Goal: Book appointment/travel/reservation

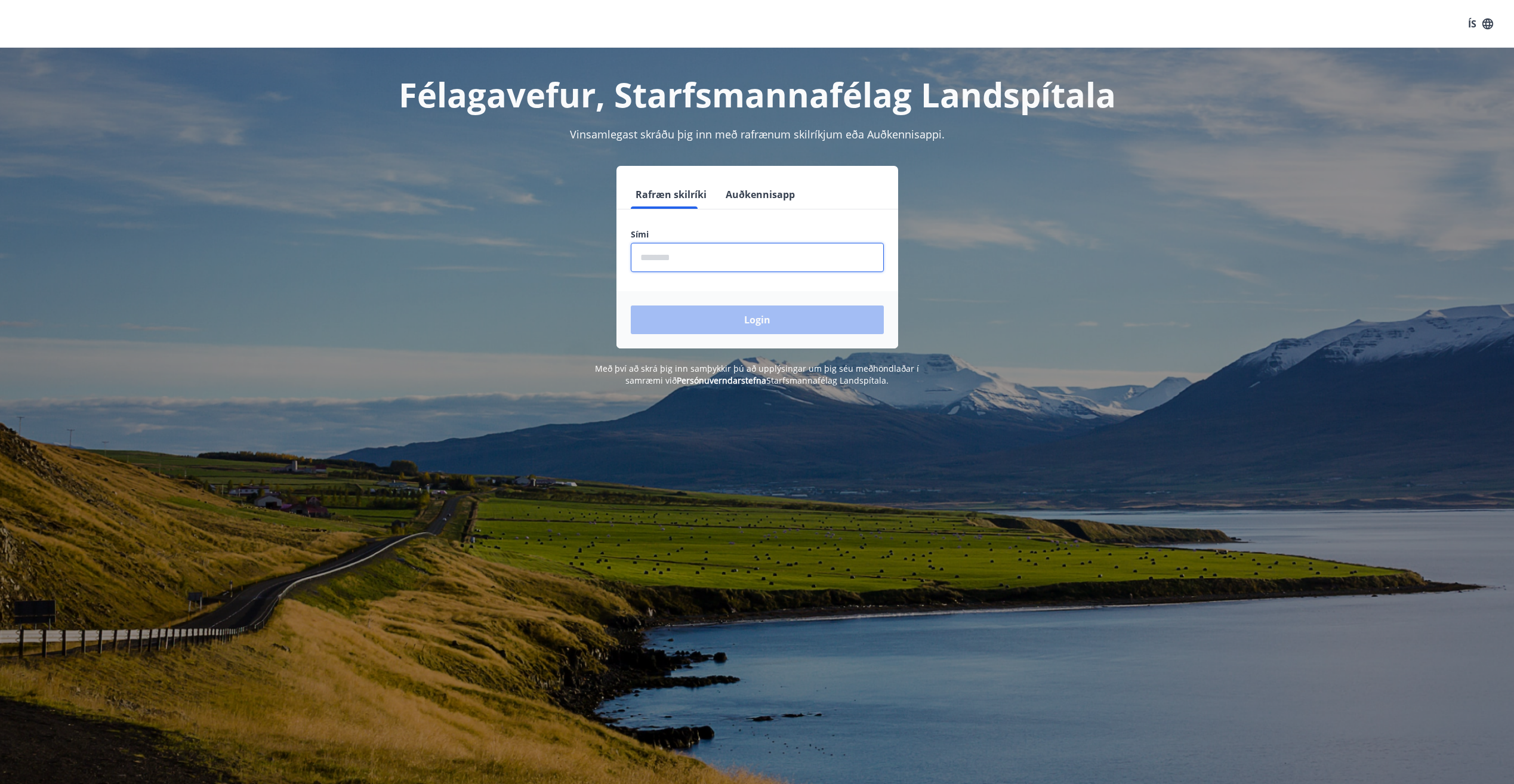
click at [737, 257] on input "phone" at bounding box center [758, 257] width 253 height 29
type input "********"
click at [754, 338] on div "Login" at bounding box center [758, 320] width 282 height 58
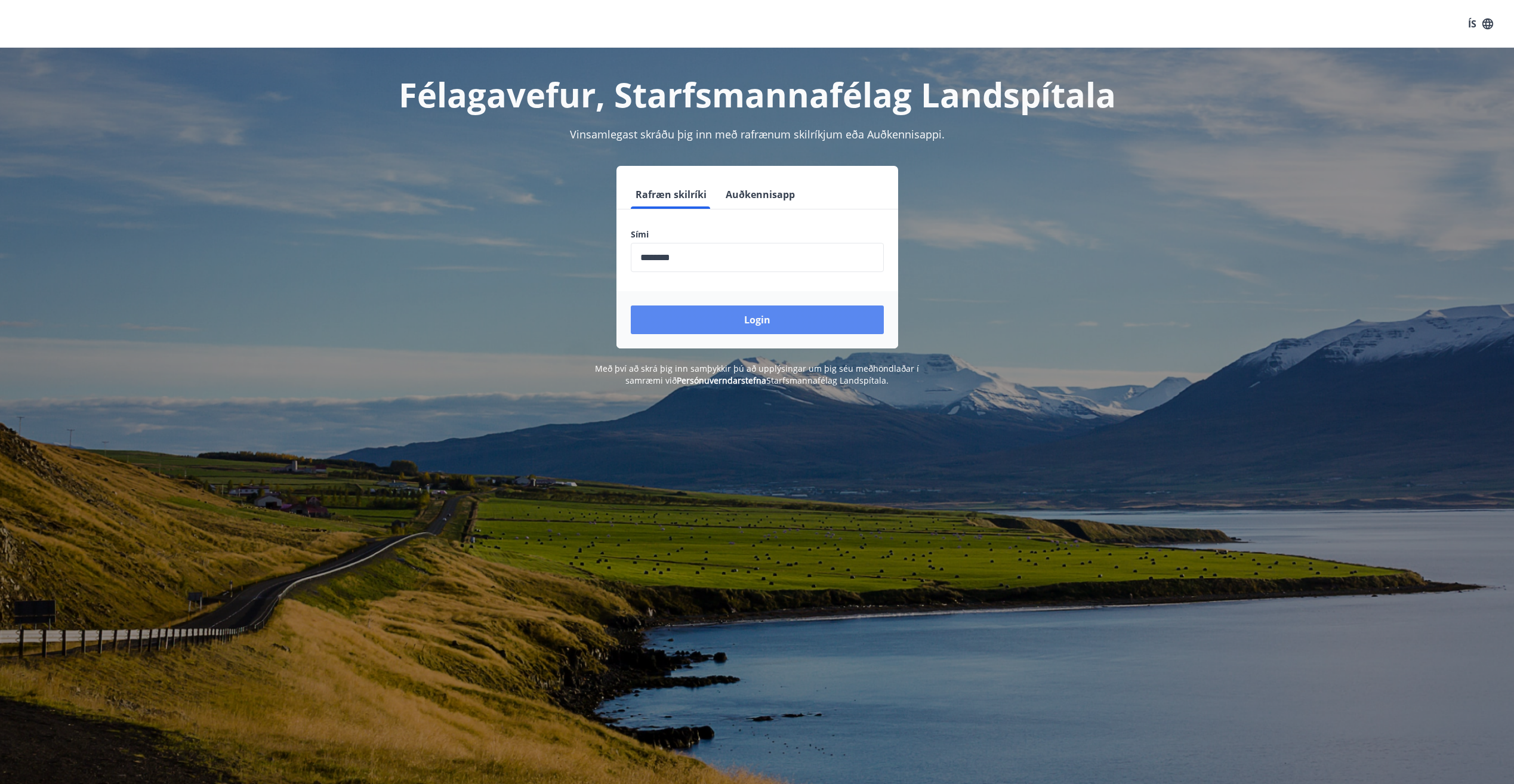
click at [754, 307] on button "Login" at bounding box center [758, 320] width 253 height 29
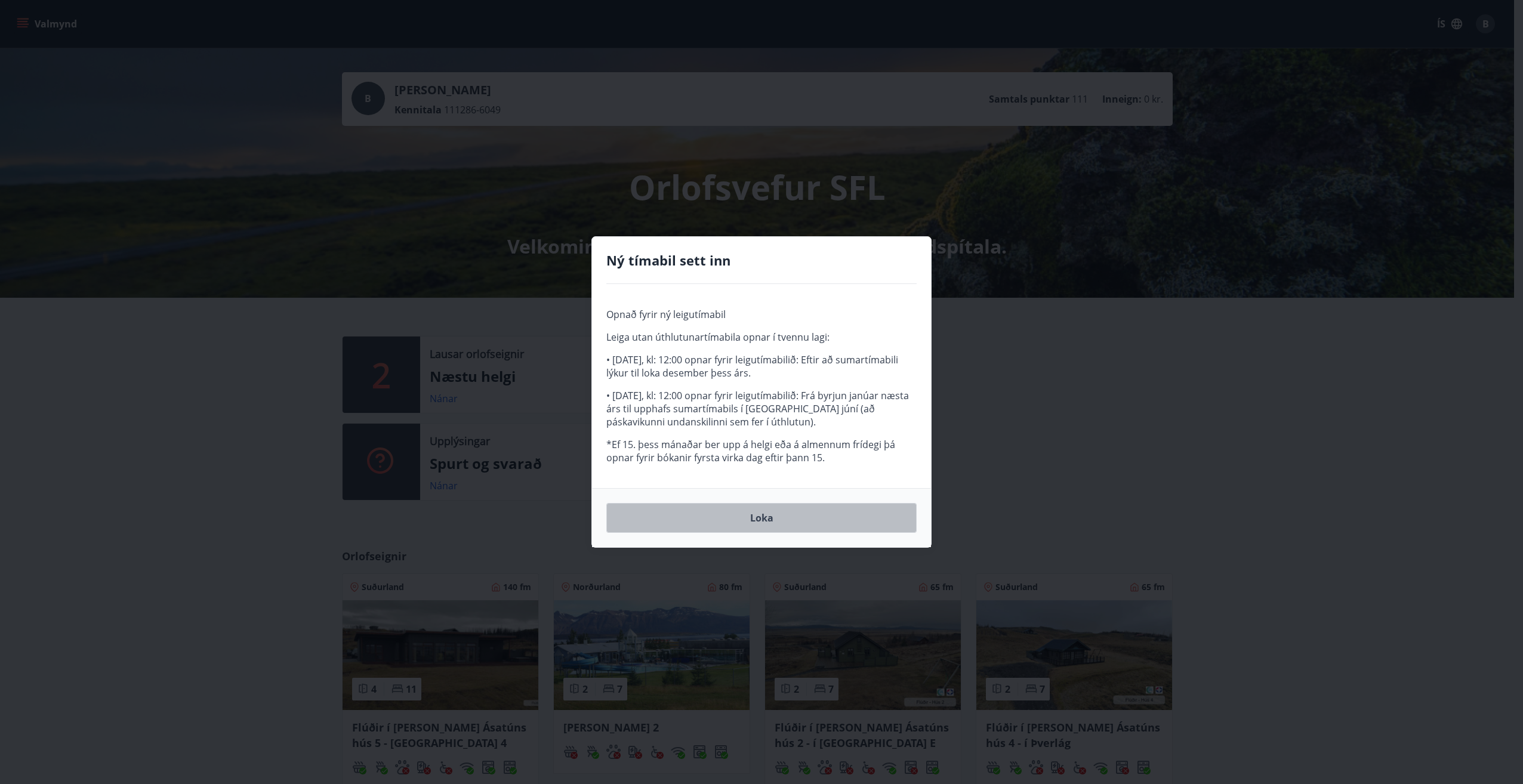
click at [753, 513] on button "Loka" at bounding box center [761, 518] width 310 height 30
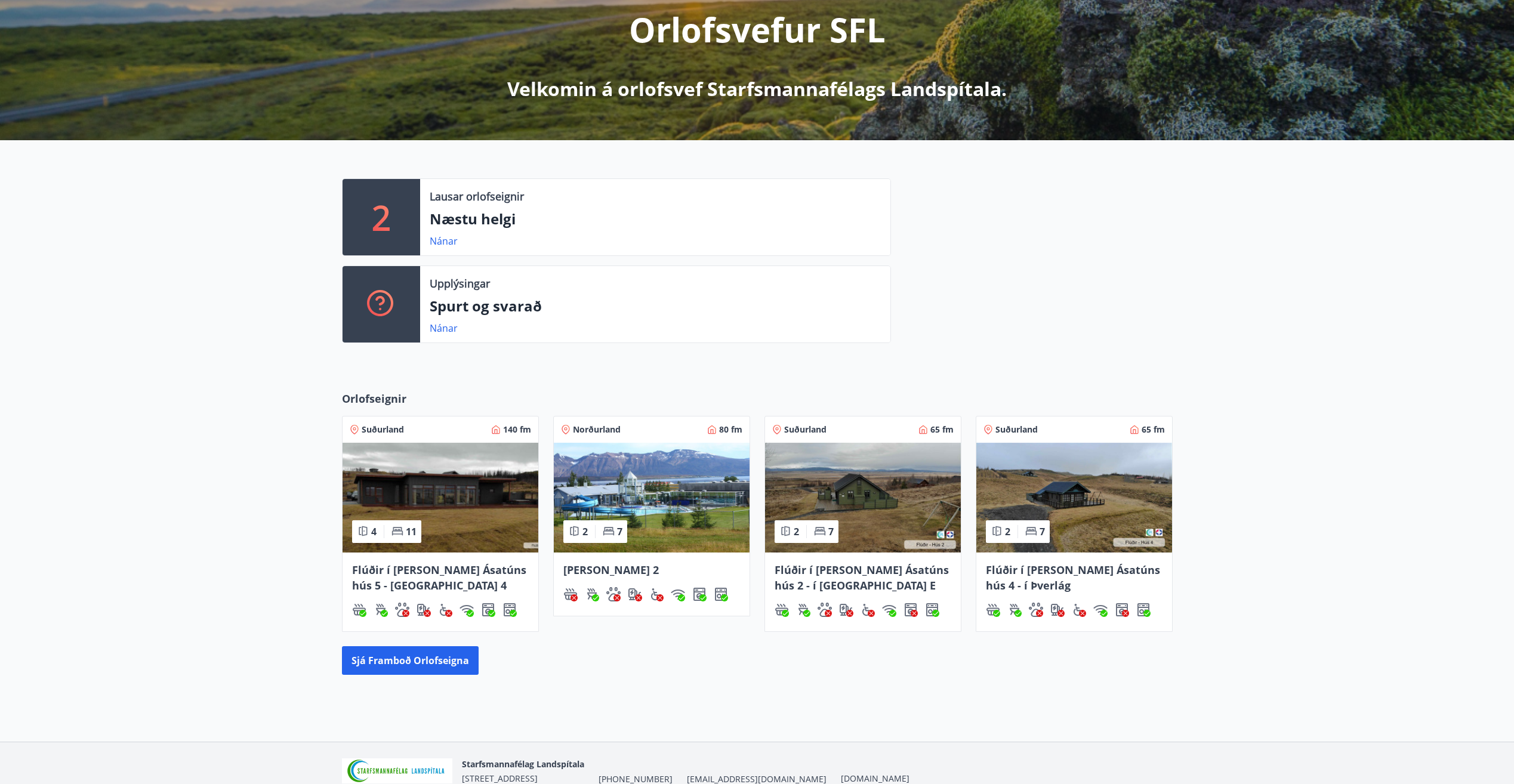
scroll to position [215, 0]
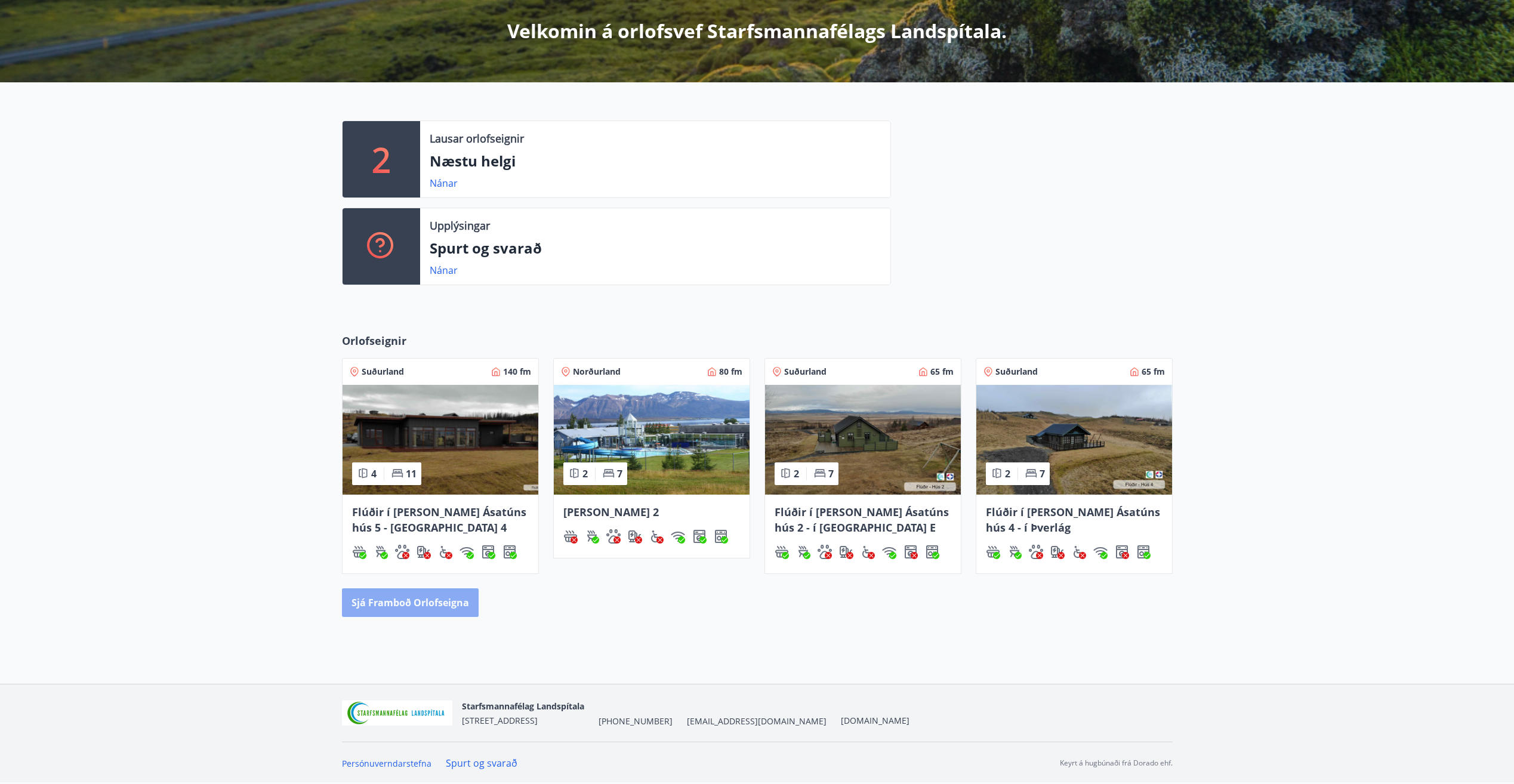
click at [442, 605] on button "Sjá framboð orlofseigna" at bounding box center [410, 603] width 137 height 29
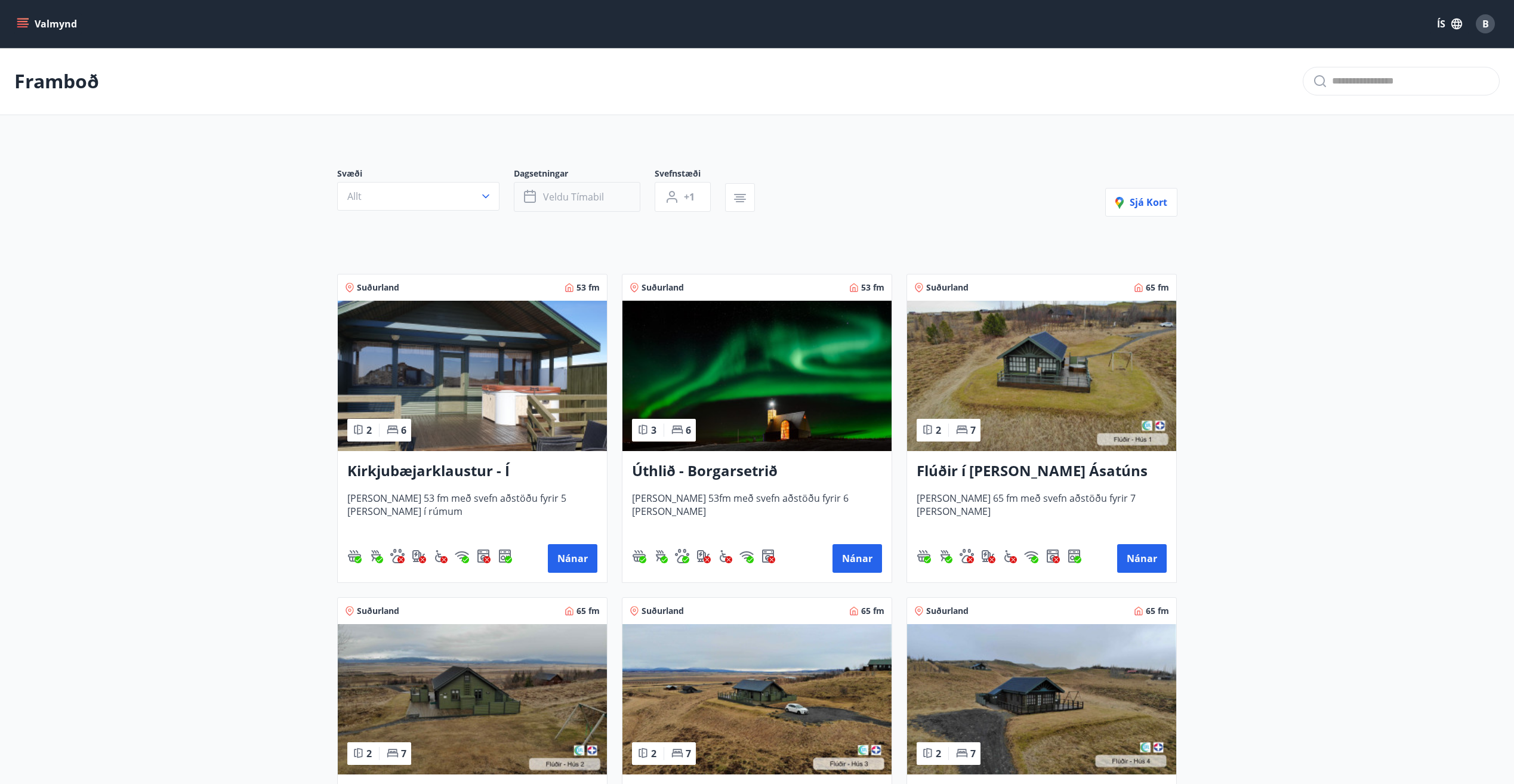
click at [626, 204] on button "Veldu tímabil" at bounding box center [577, 197] width 127 height 30
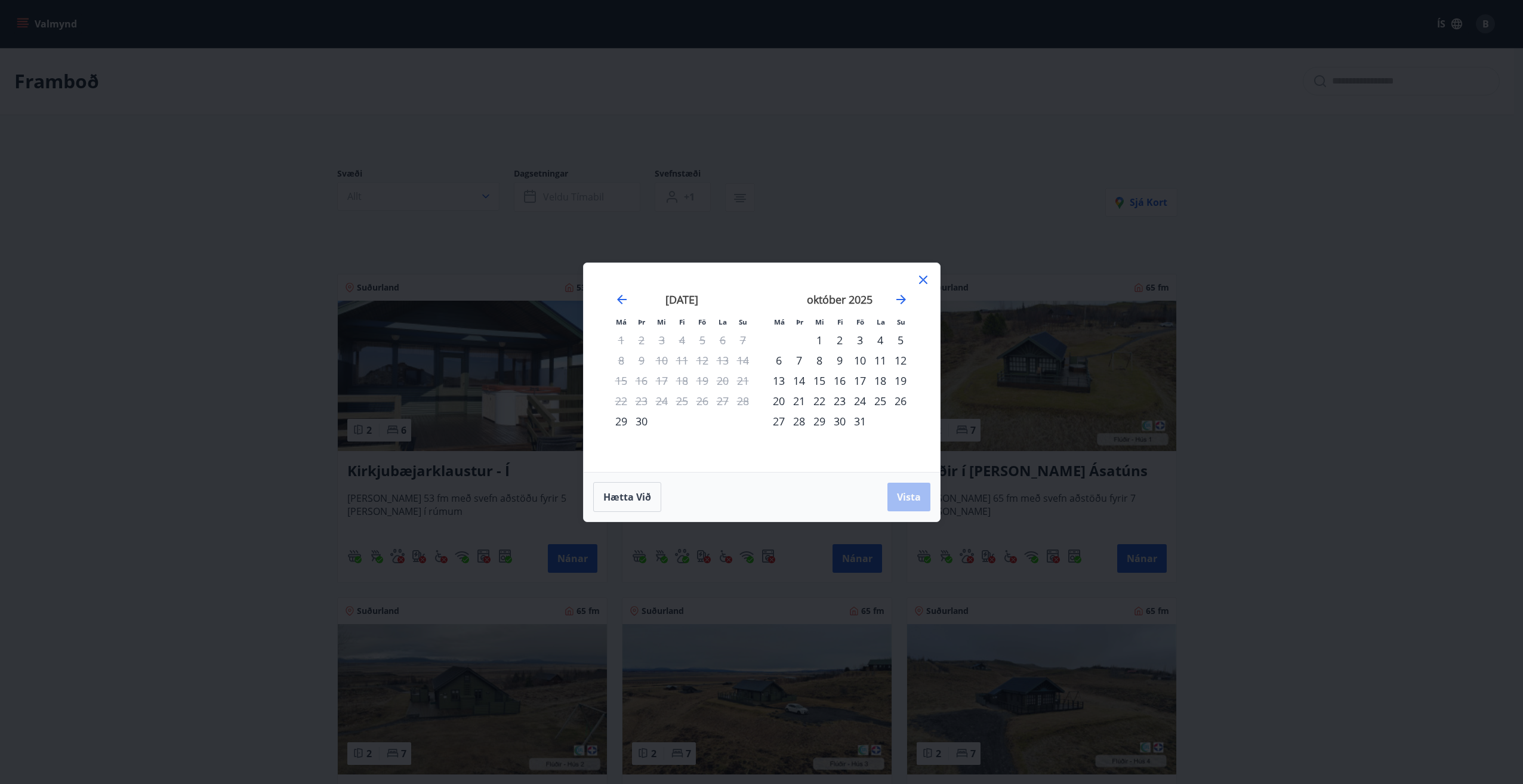
click at [864, 403] on div "24" at bounding box center [860, 401] width 20 height 20
click at [797, 423] on div "28" at bounding box center [799, 421] width 20 height 20
click at [903, 495] on span "Vista" at bounding box center [909, 497] width 24 height 13
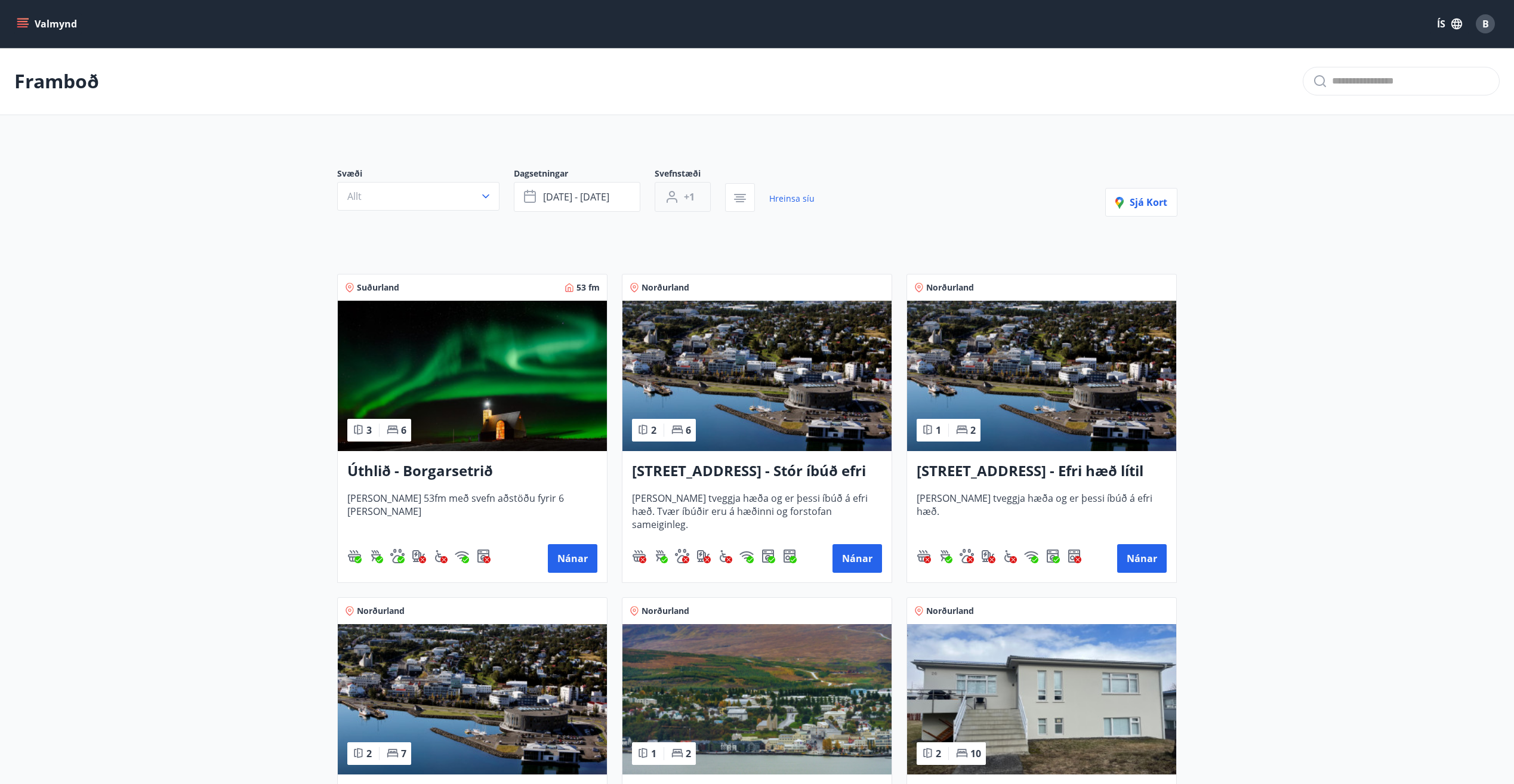
click at [693, 194] on span "+1" at bounding box center [689, 197] width 11 height 13
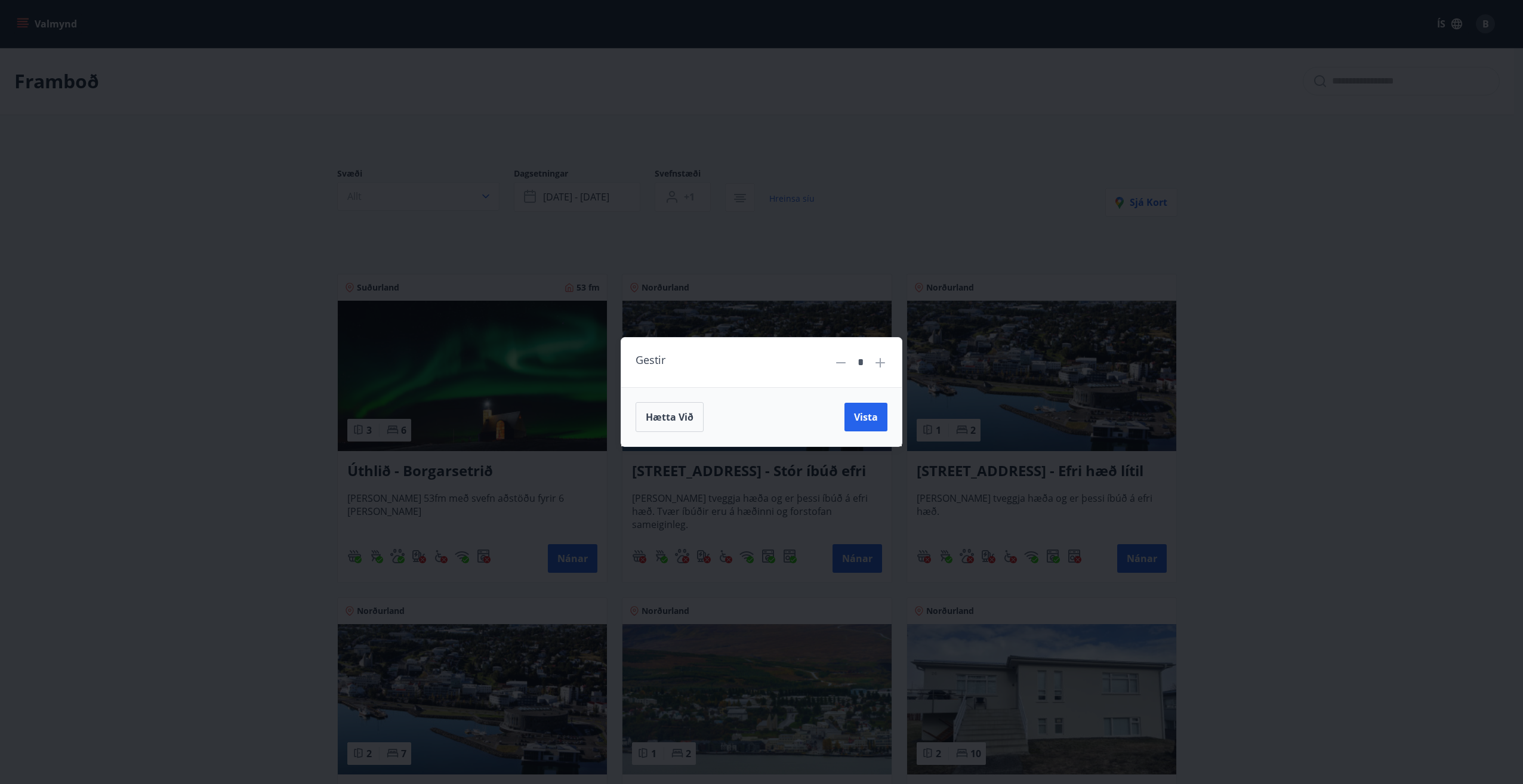
click at [876, 357] on icon at bounding box center [880, 363] width 14 height 14
type input "*"
click at [866, 416] on span "Vista" at bounding box center [866, 417] width 24 height 13
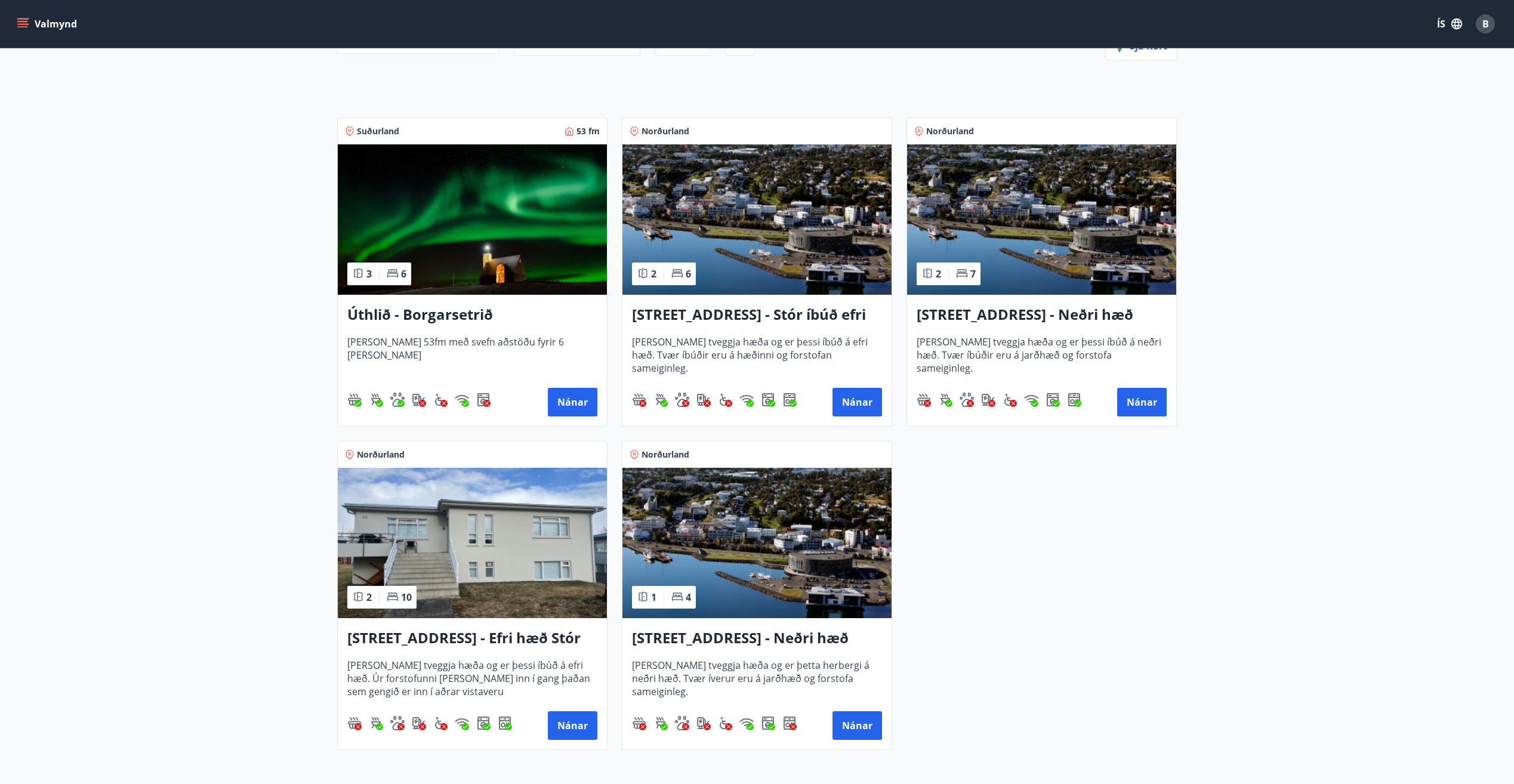
scroll to position [179, 0]
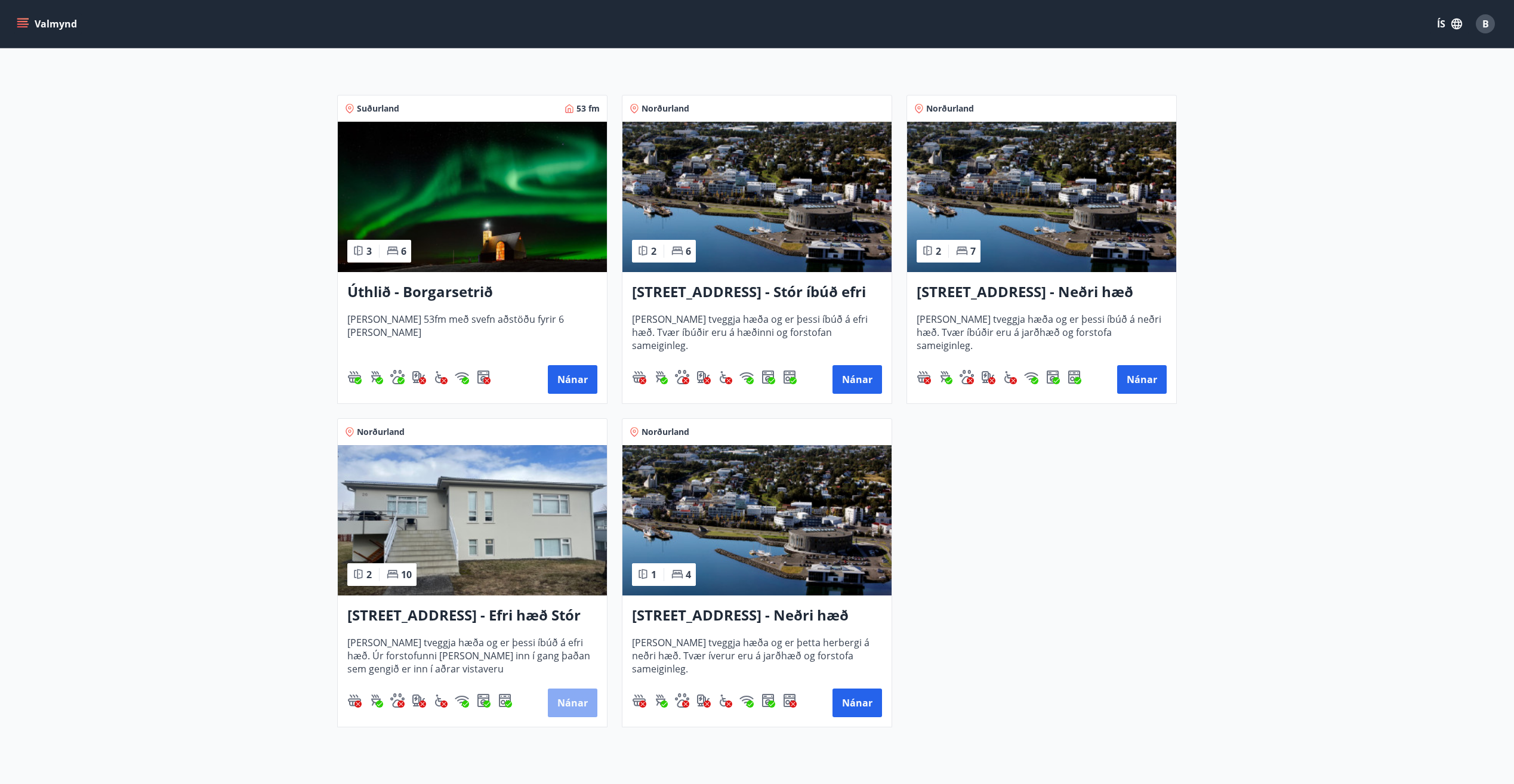
click at [566, 693] on button "Nánar" at bounding box center [572, 703] width 50 height 29
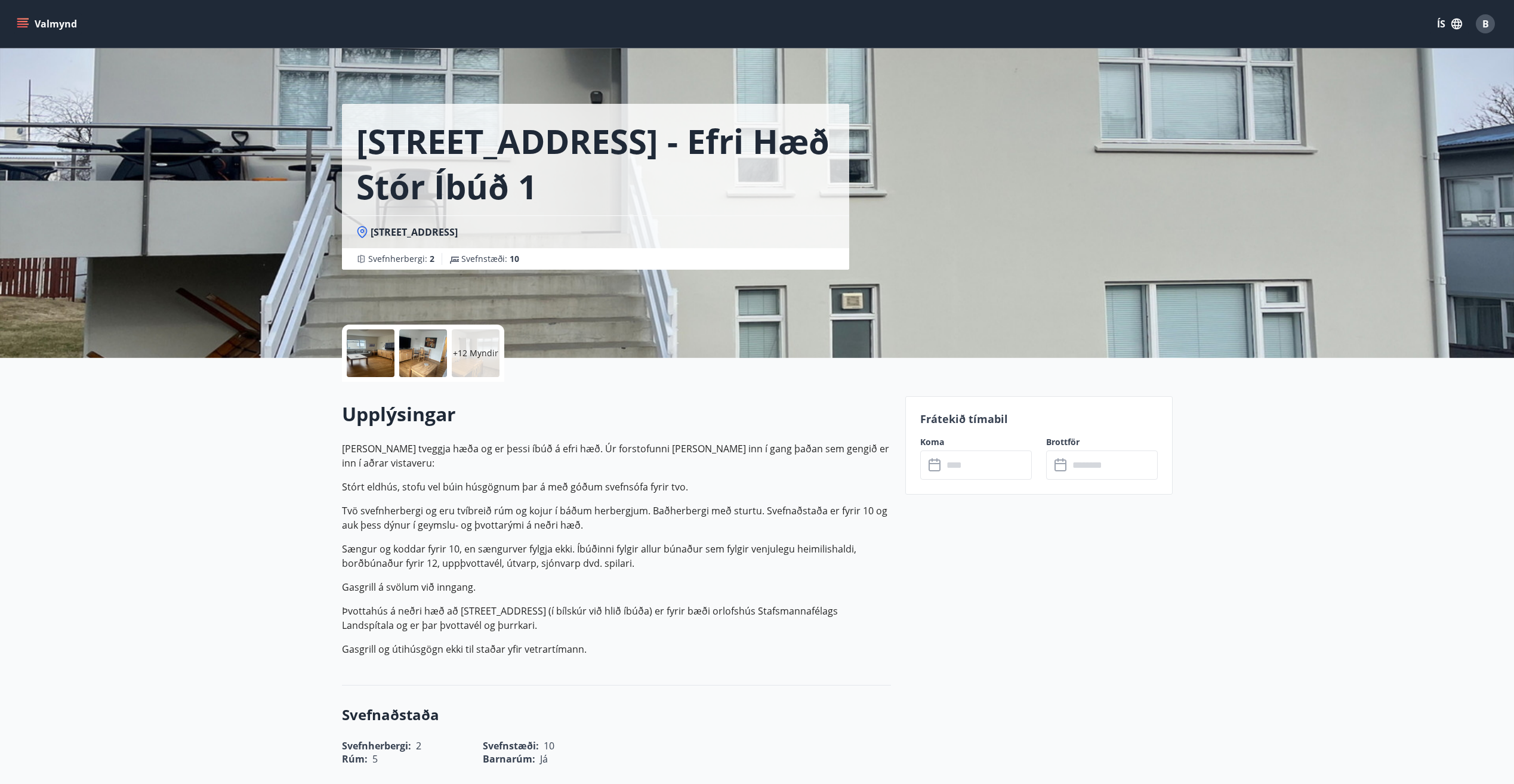
click at [359, 338] on div at bounding box center [371, 353] width 48 height 48
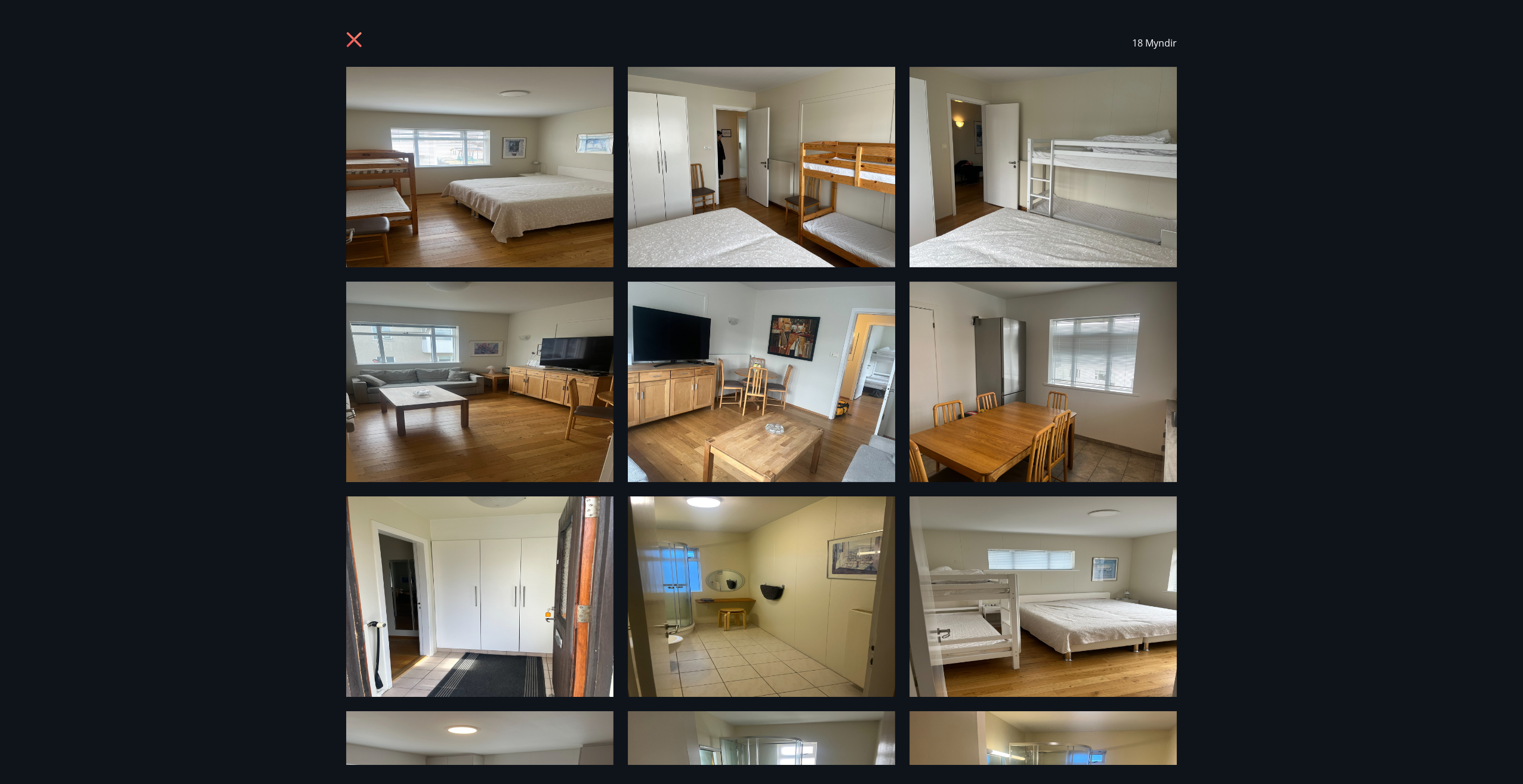
click at [359, 38] on icon at bounding box center [356, 41] width 19 height 19
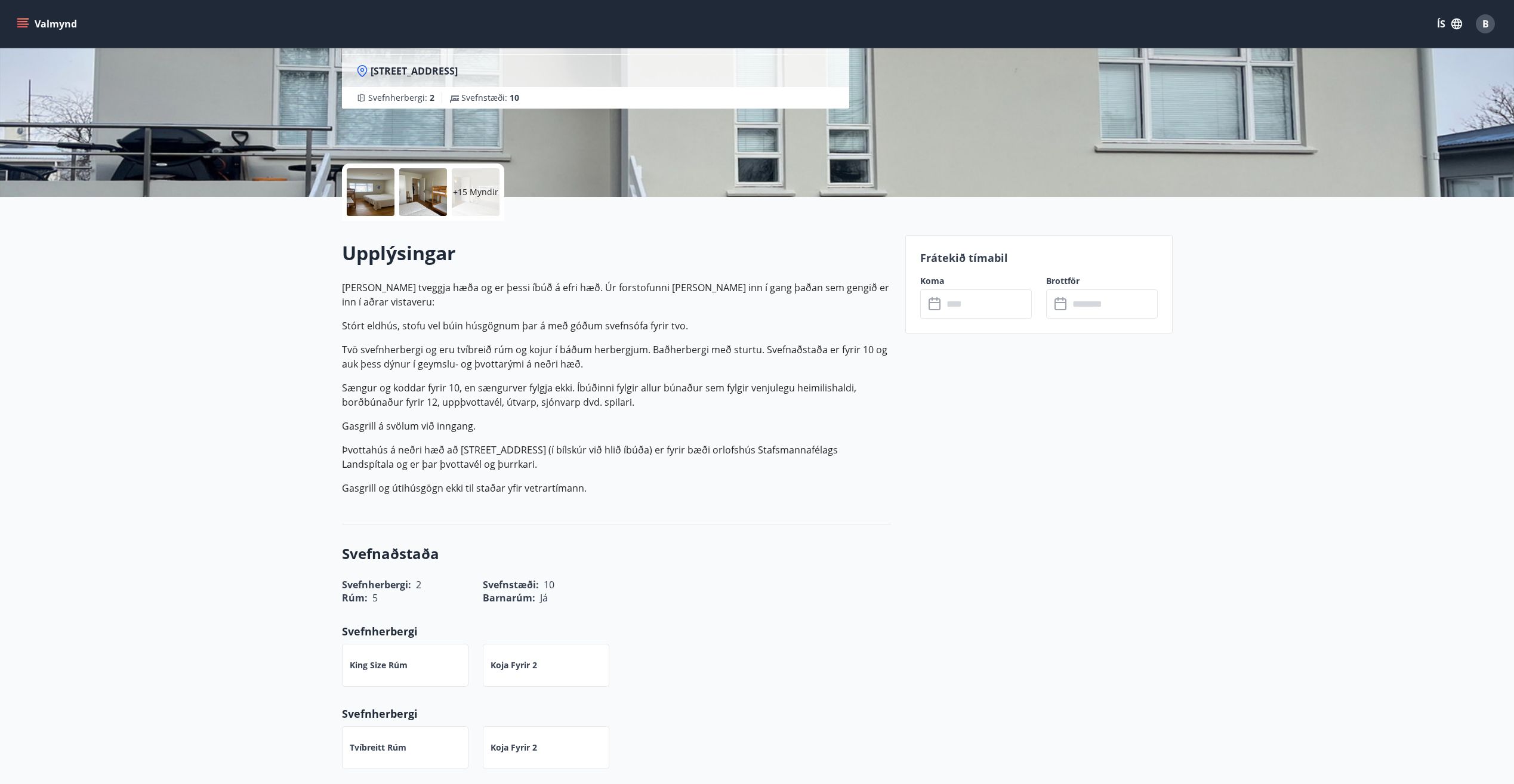
scroll to position [179, 0]
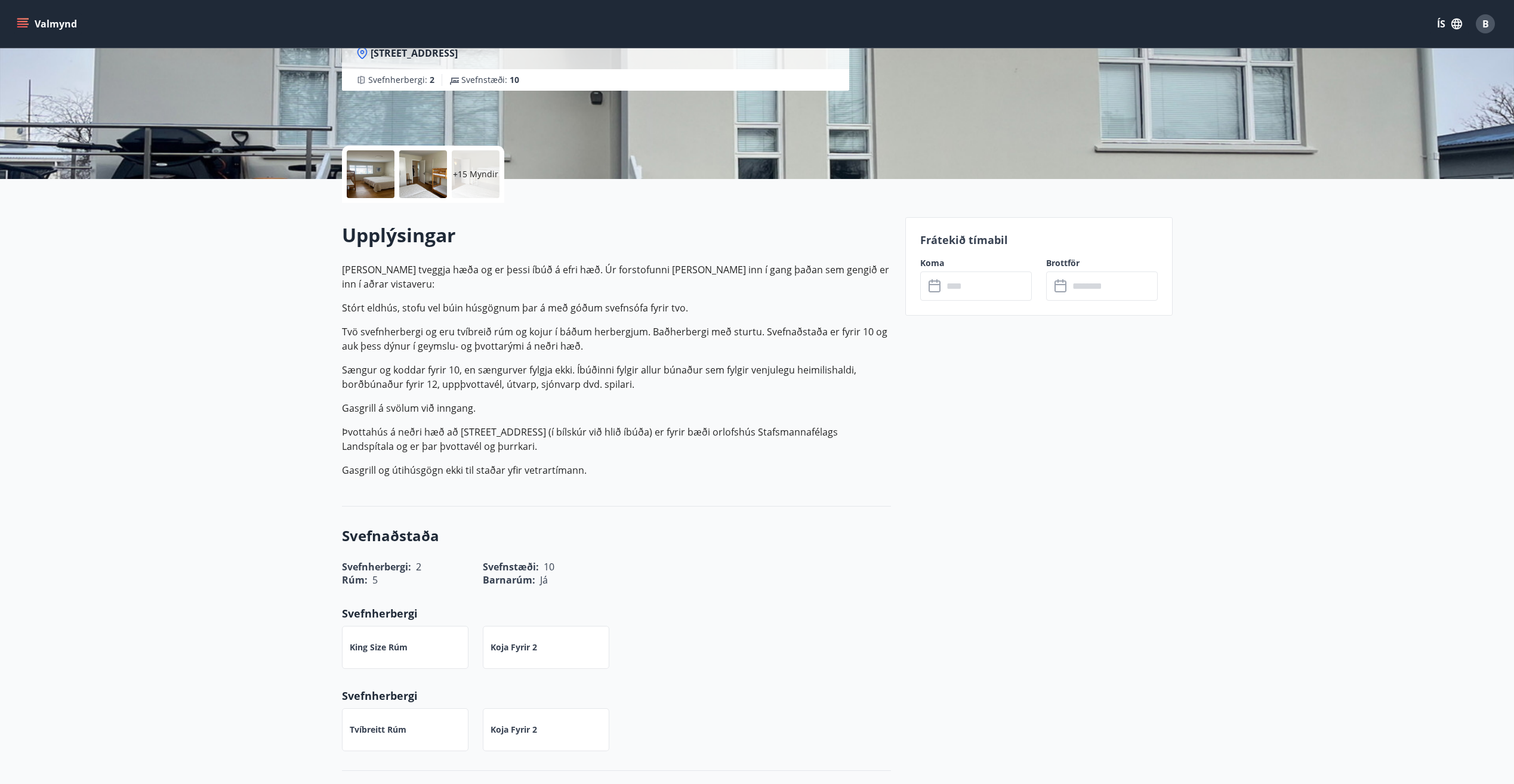
click at [969, 271] on div "Koma ​ ​" at bounding box center [969, 279] width 126 height 44
click at [960, 283] on input "text" at bounding box center [987, 286] width 89 height 29
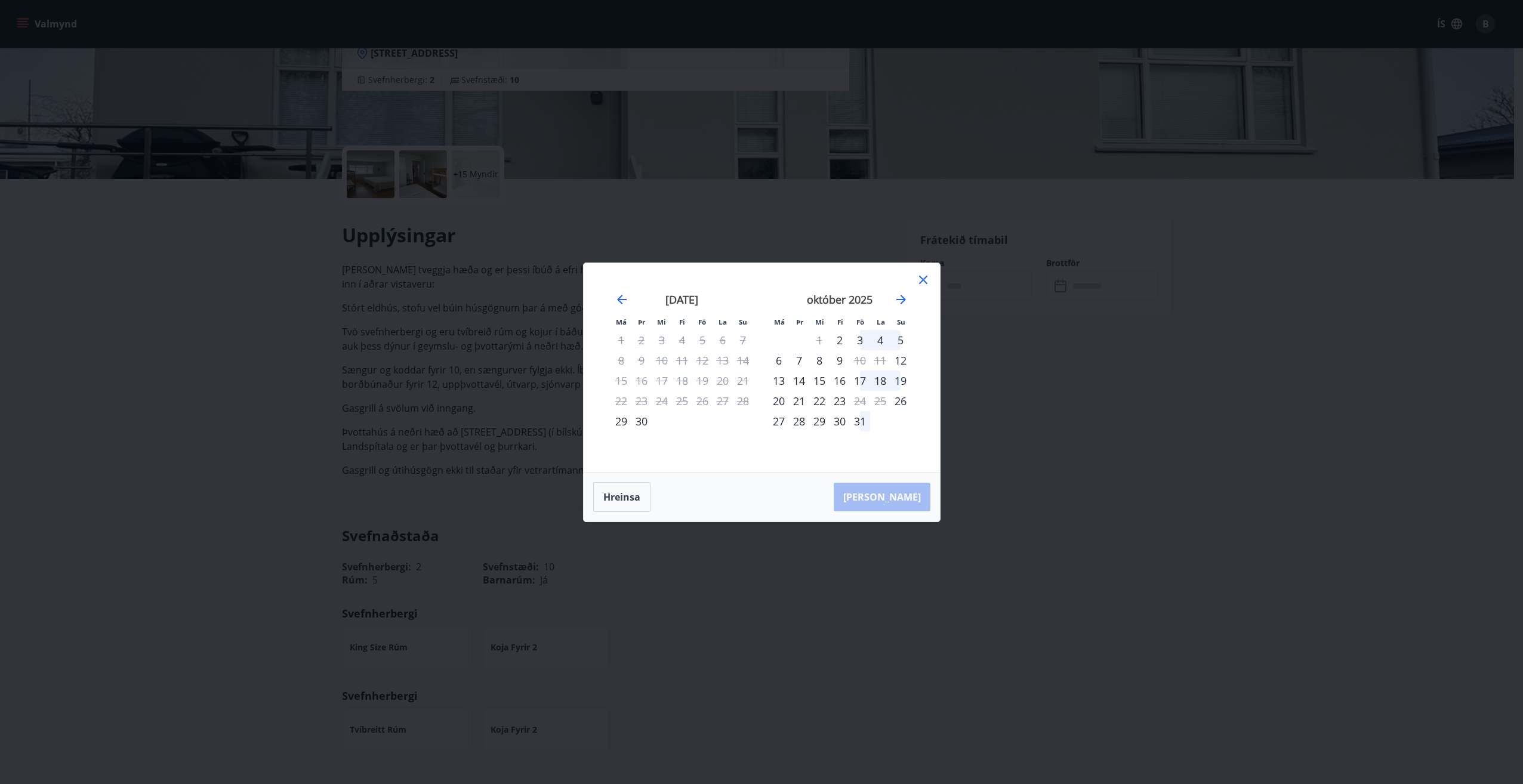
click at [882, 401] on div "25" at bounding box center [880, 401] width 20 height 20
drag, startPoint x: 668, startPoint y: 353, endPoint x: 675, endPoint y: 365, distance: 13.9
click at [668, 354] on div "10" at bounding box center [662, 361] width 20 height 20
click at [629, 419] on div "29" at bounding box center [621, 421] width 20 height 20
click at [894, 401] on div "26" at bounding box center [900, 401] width 20 height 20
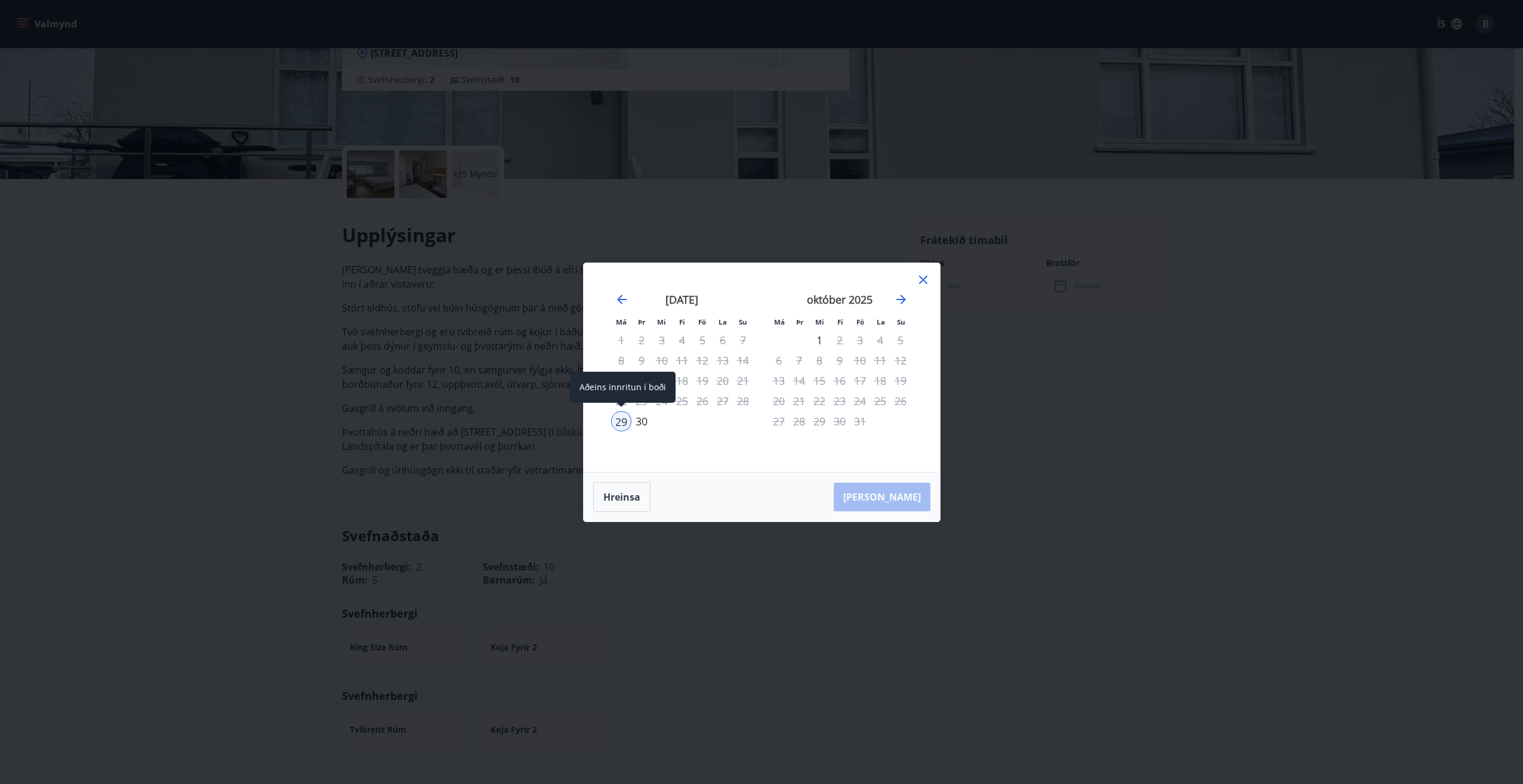
click at [625, 420] on div "29" at bounding box center [621, 421] width 20 height 20
click at [631, 494] on button "Hreinsa" at bounding box center [622, 497] width 58 height 30
click at [879, 401] on div "25" at bounding box center [880, 401] width 20 height 20
click at [924, 282] on icon at bounding box center [923, 280] width 14 height 14
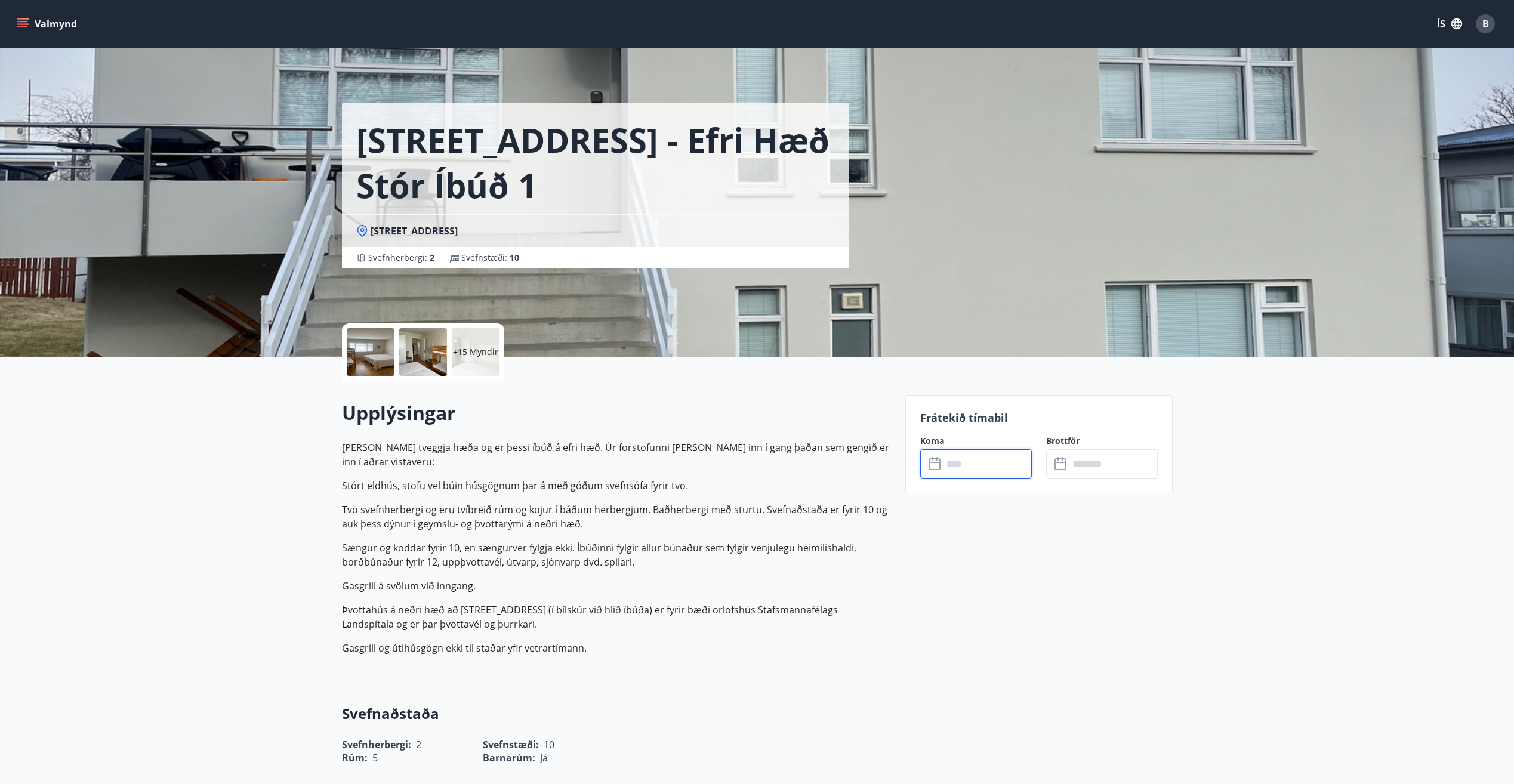
scroll to position [0, 0]
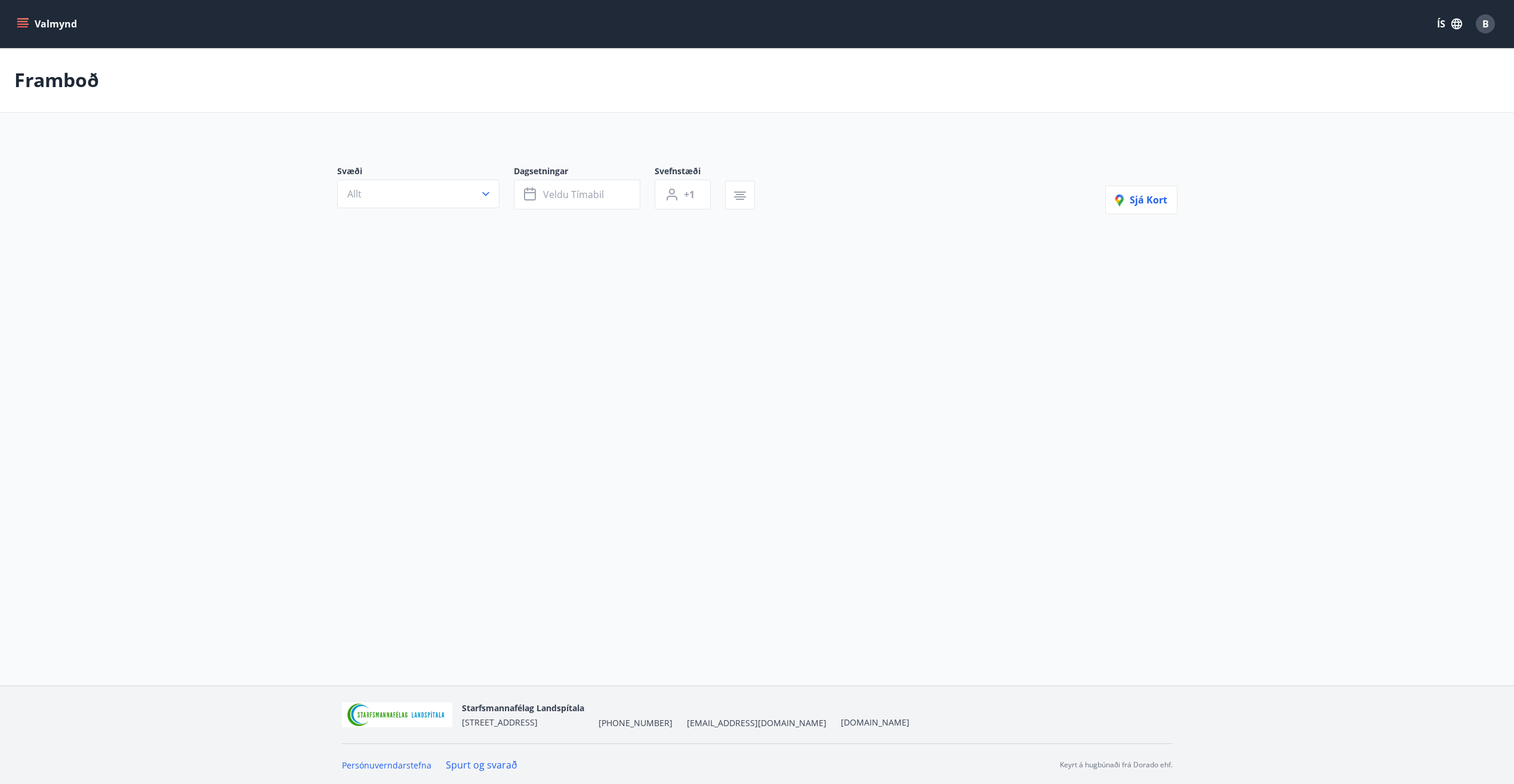
type input "*"
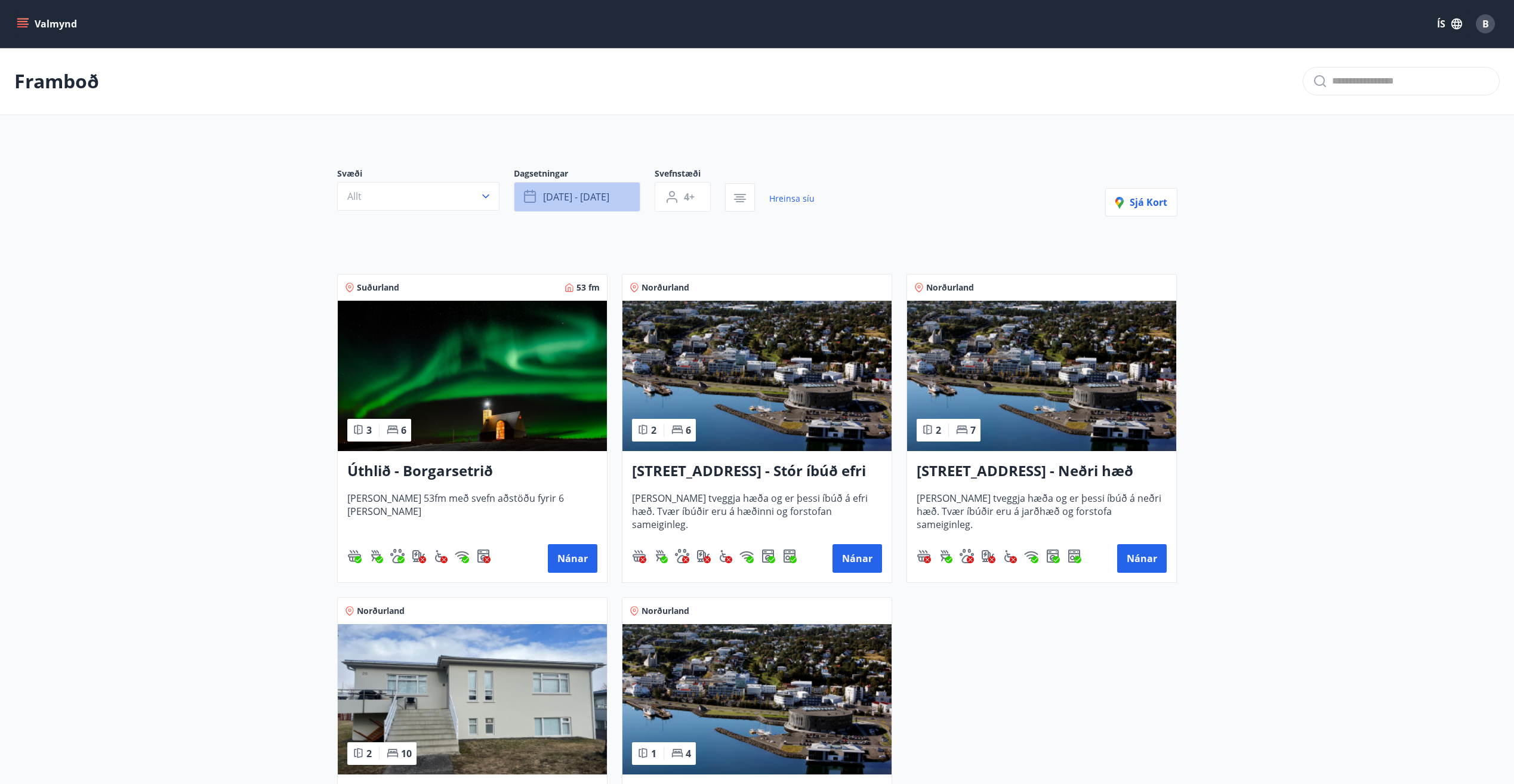
click at [596, 199] on span "okt 24 - okt 28" at bounding box center [576, 197] width 66 height 13
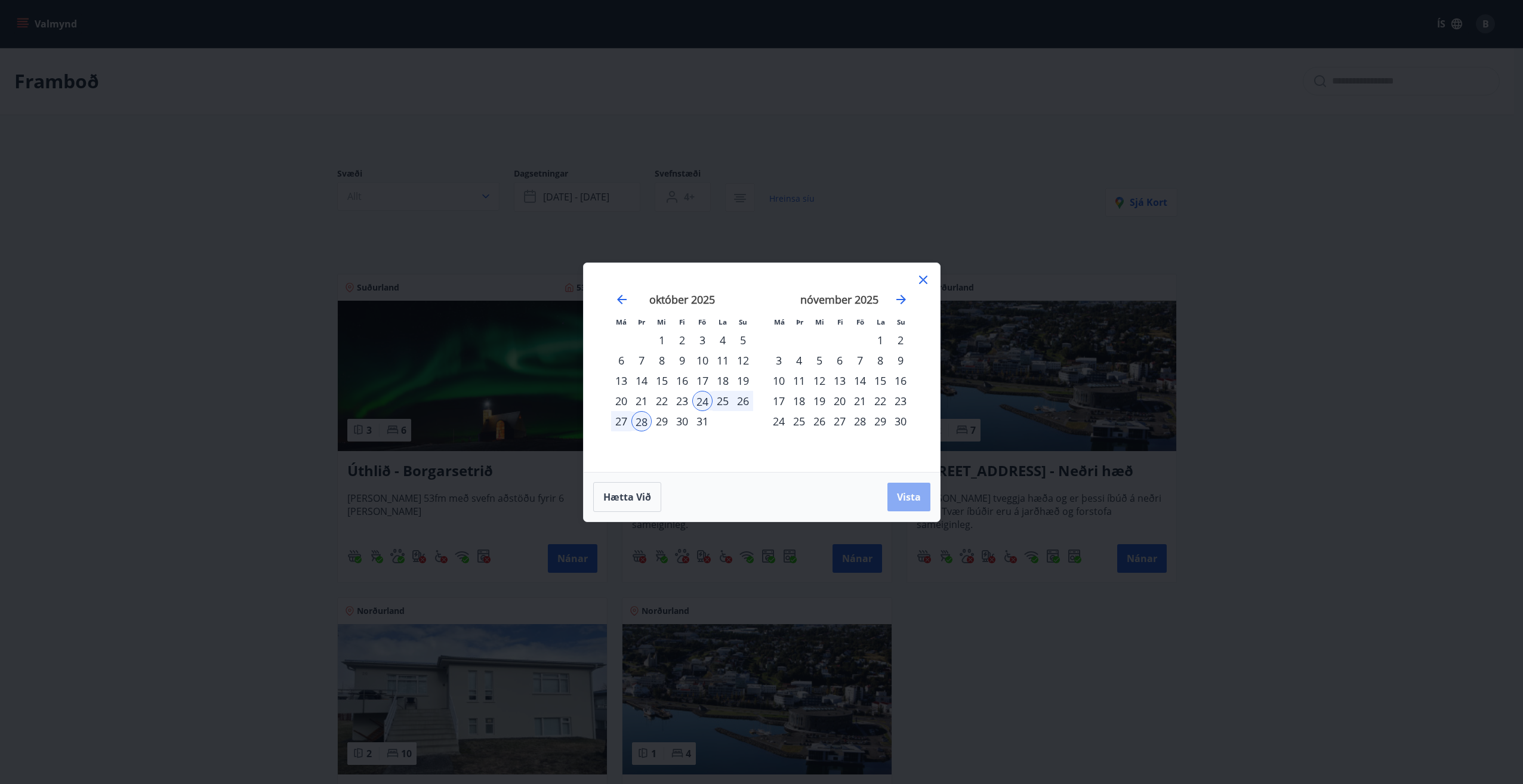
click at [917, 493] on span "Vista" at bounding box center [909, 497] width 24 height 13
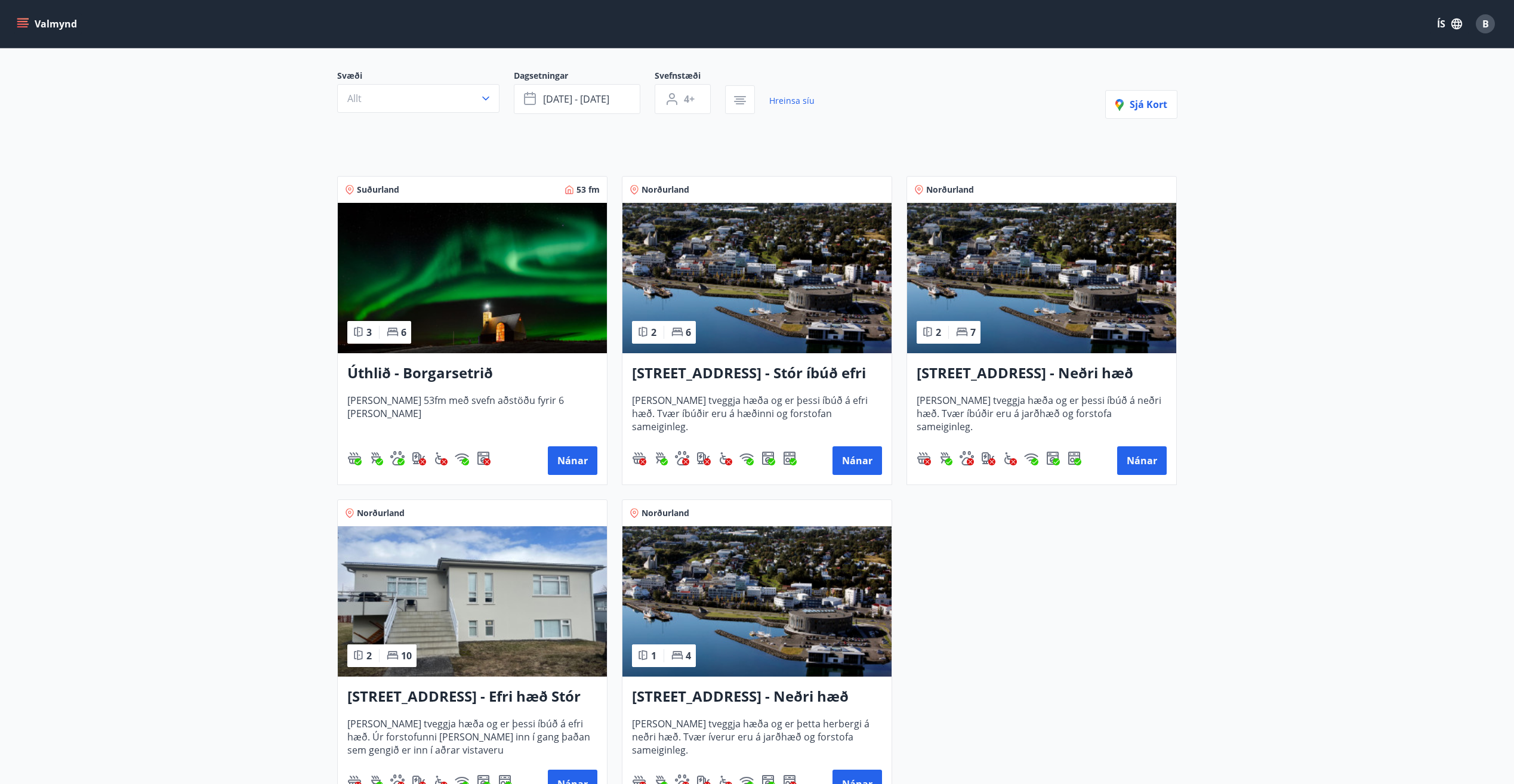
scroll to position [119, 0]
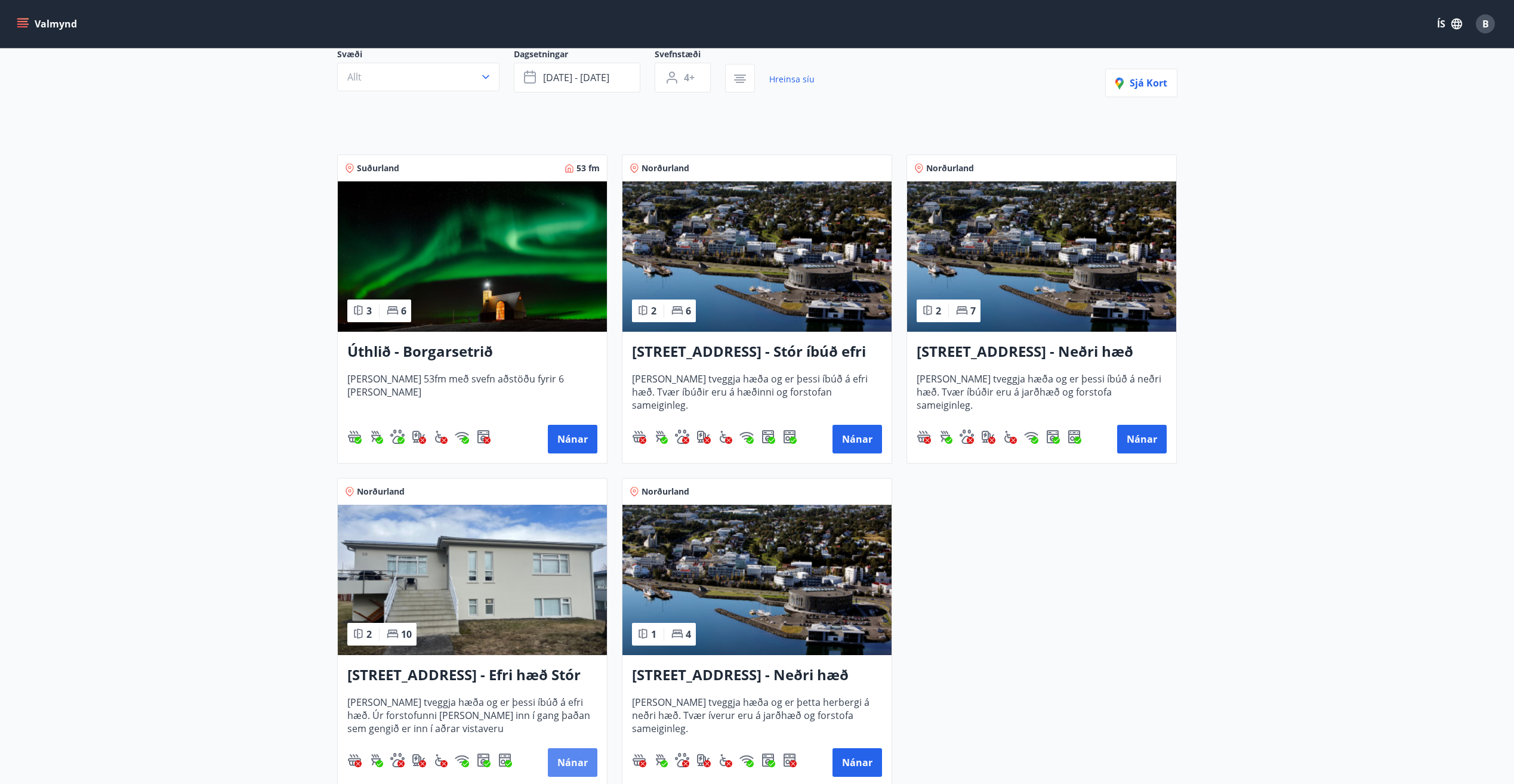
click at [576, 752] on button "Nánar" at bounding box center [572, 763] width 50 height 29
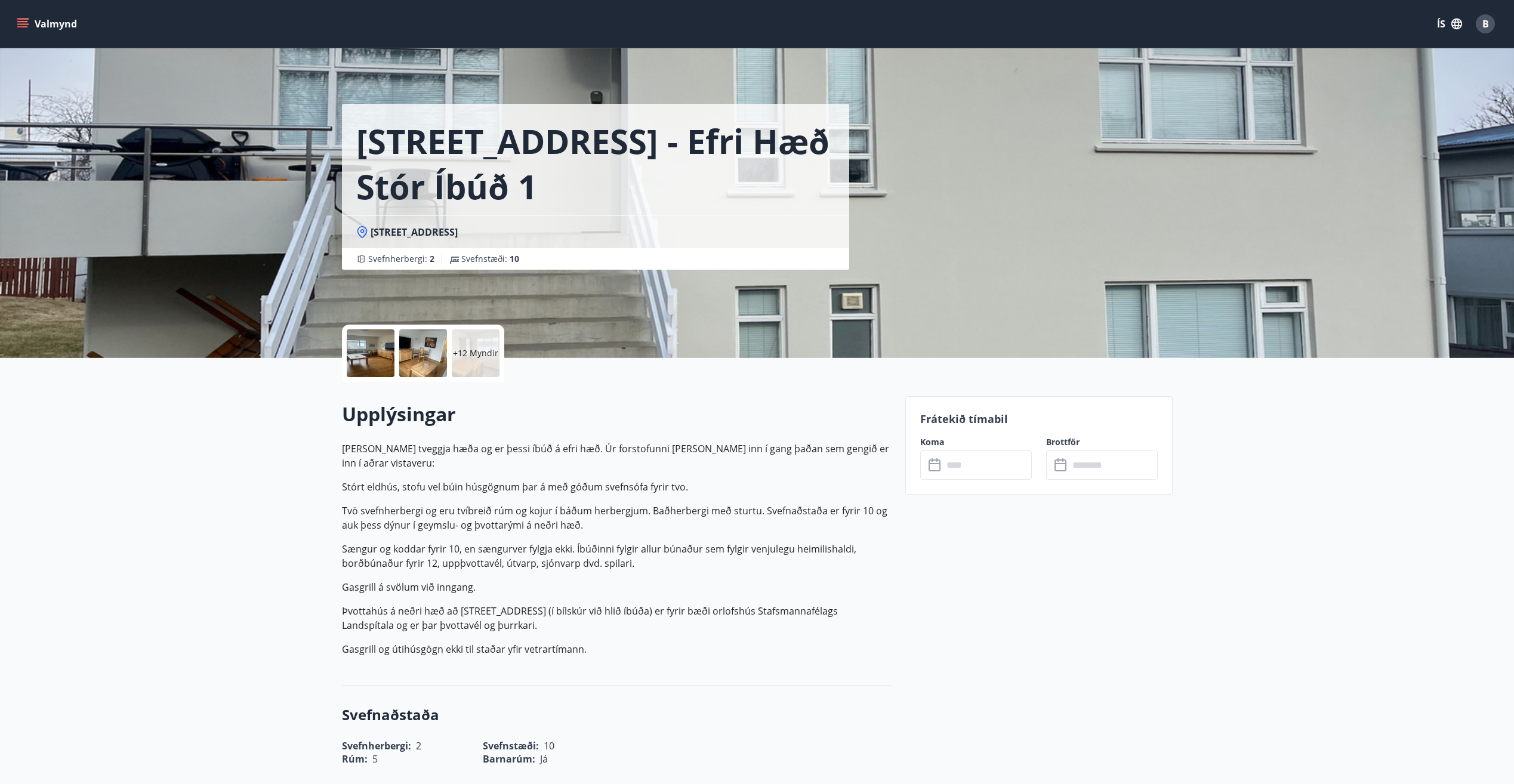
click at [978, 463] on input "text" at bounding box center [987, 465] width 89 height 29
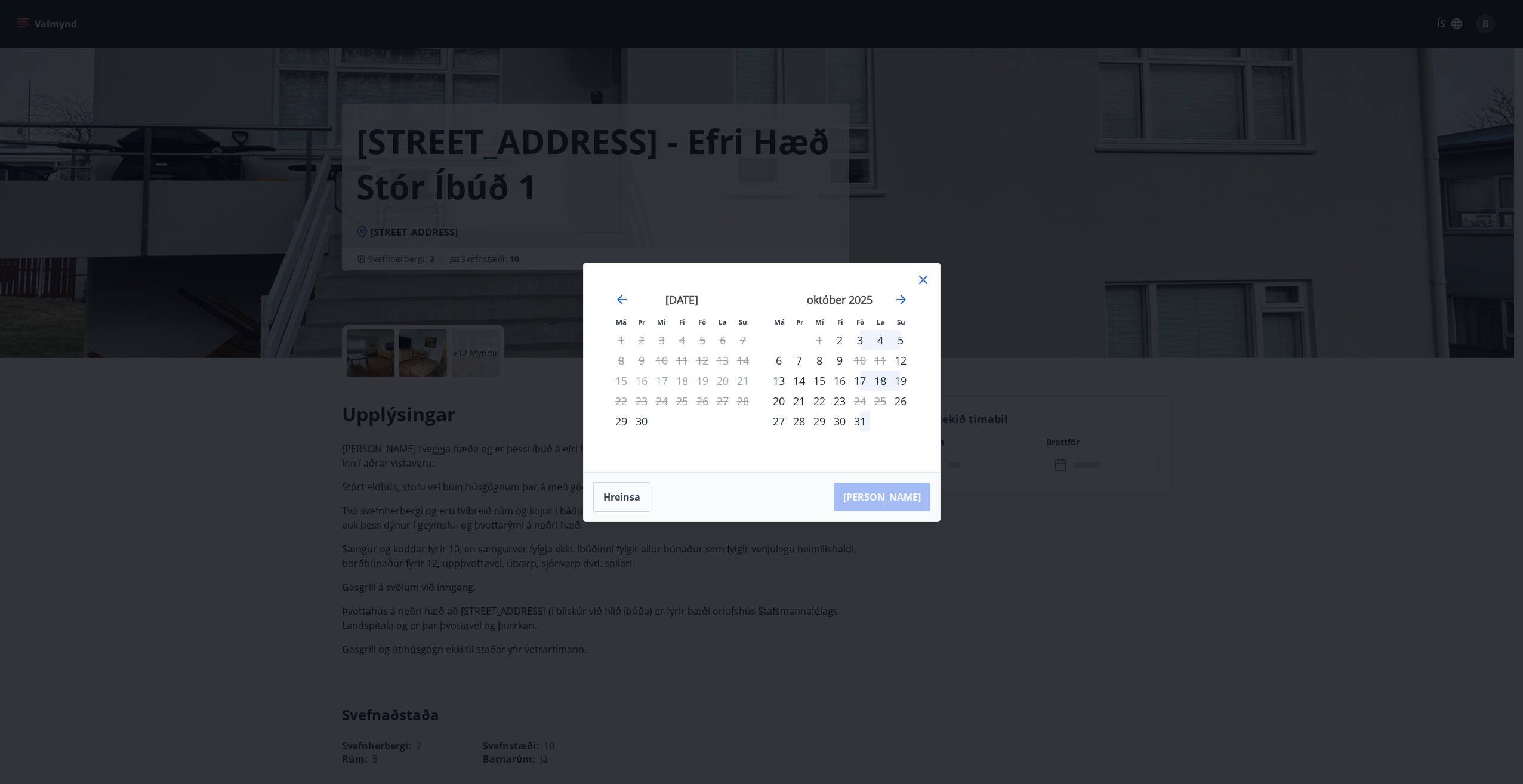
click at [881, 401] on div "25" at bounding box center [880, 401] width 20 height 20
click at [924, 282] on icon at bounding box center [923, 280] width 8 height 8
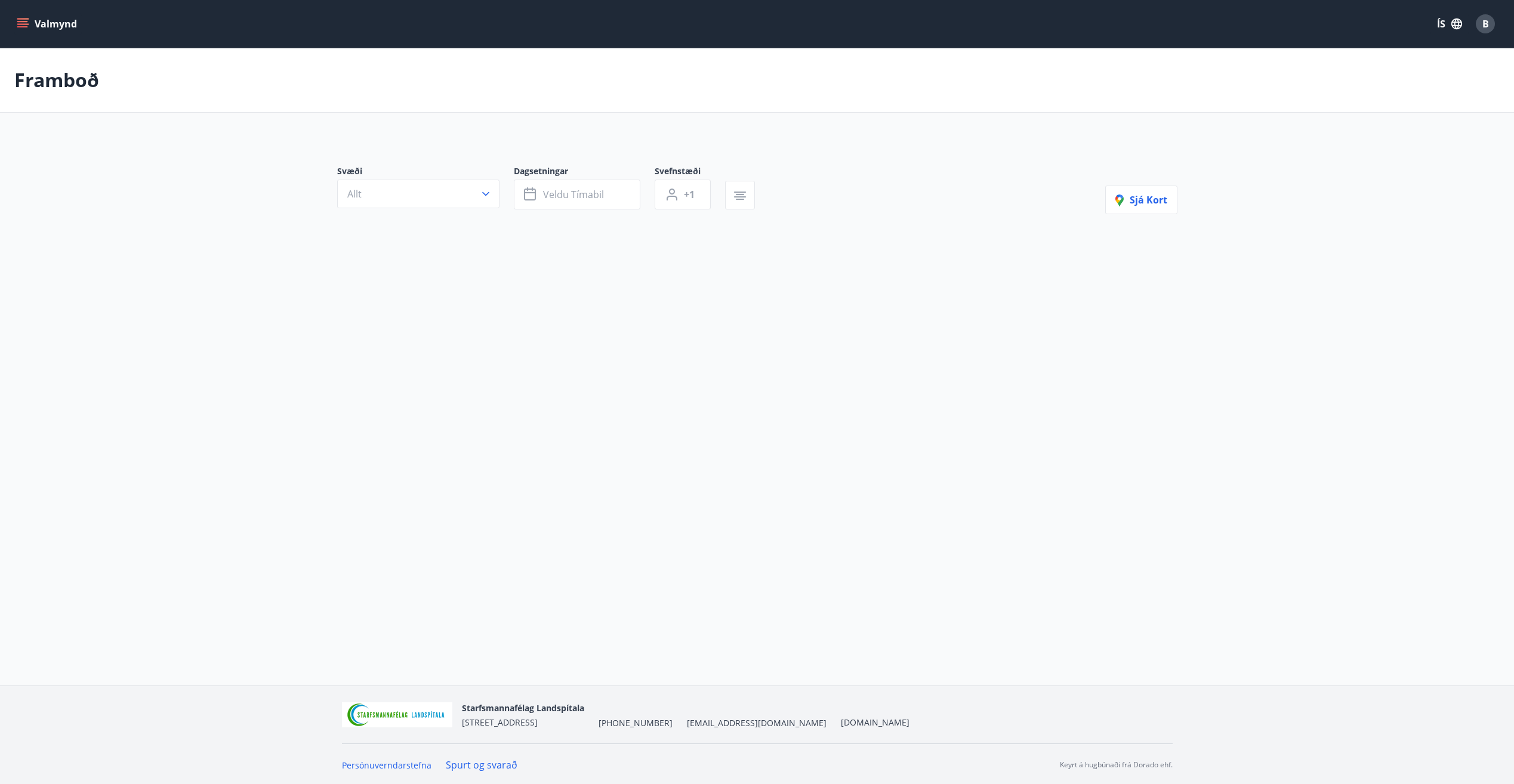
type input "*"
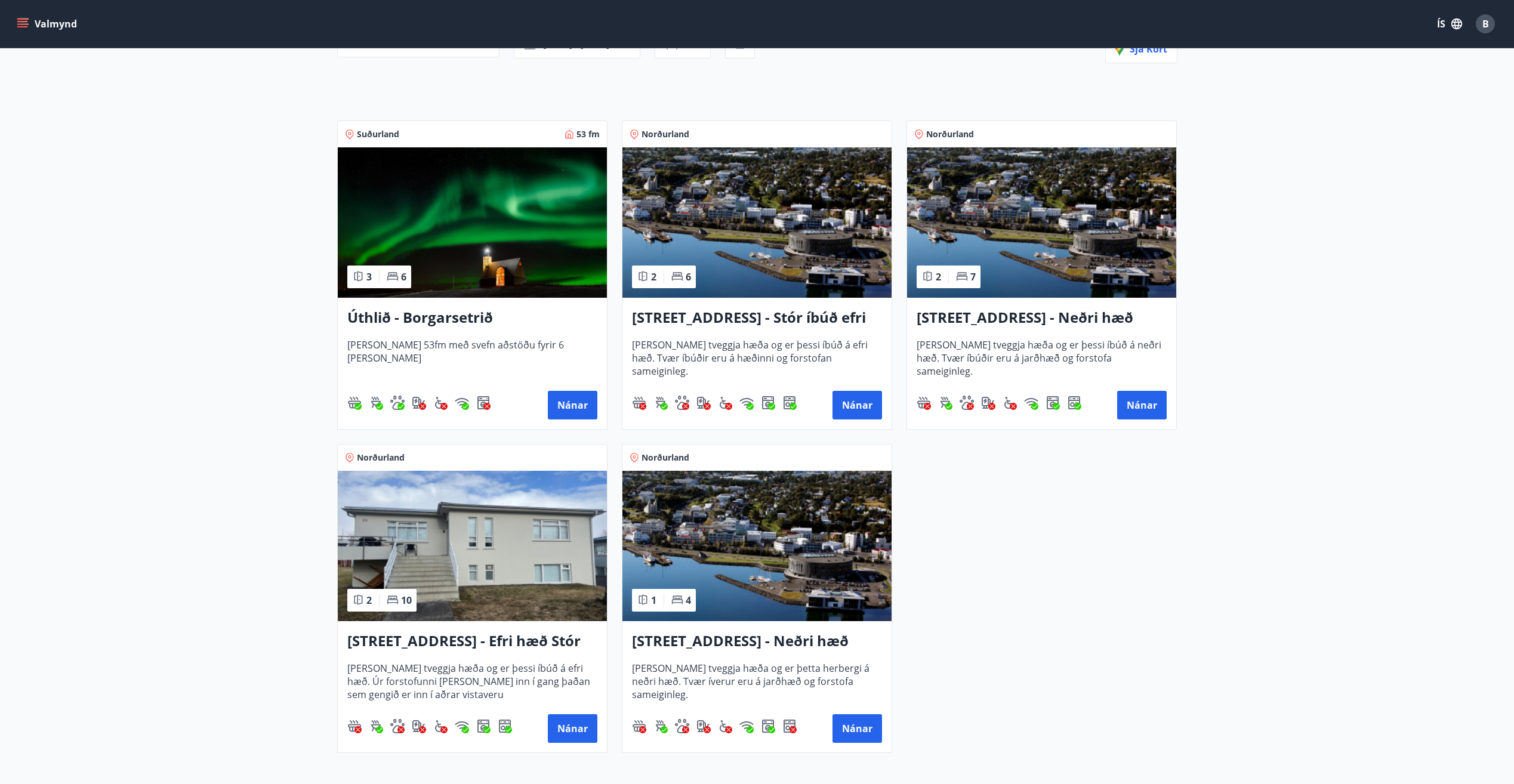
scroll to position [179, 0]
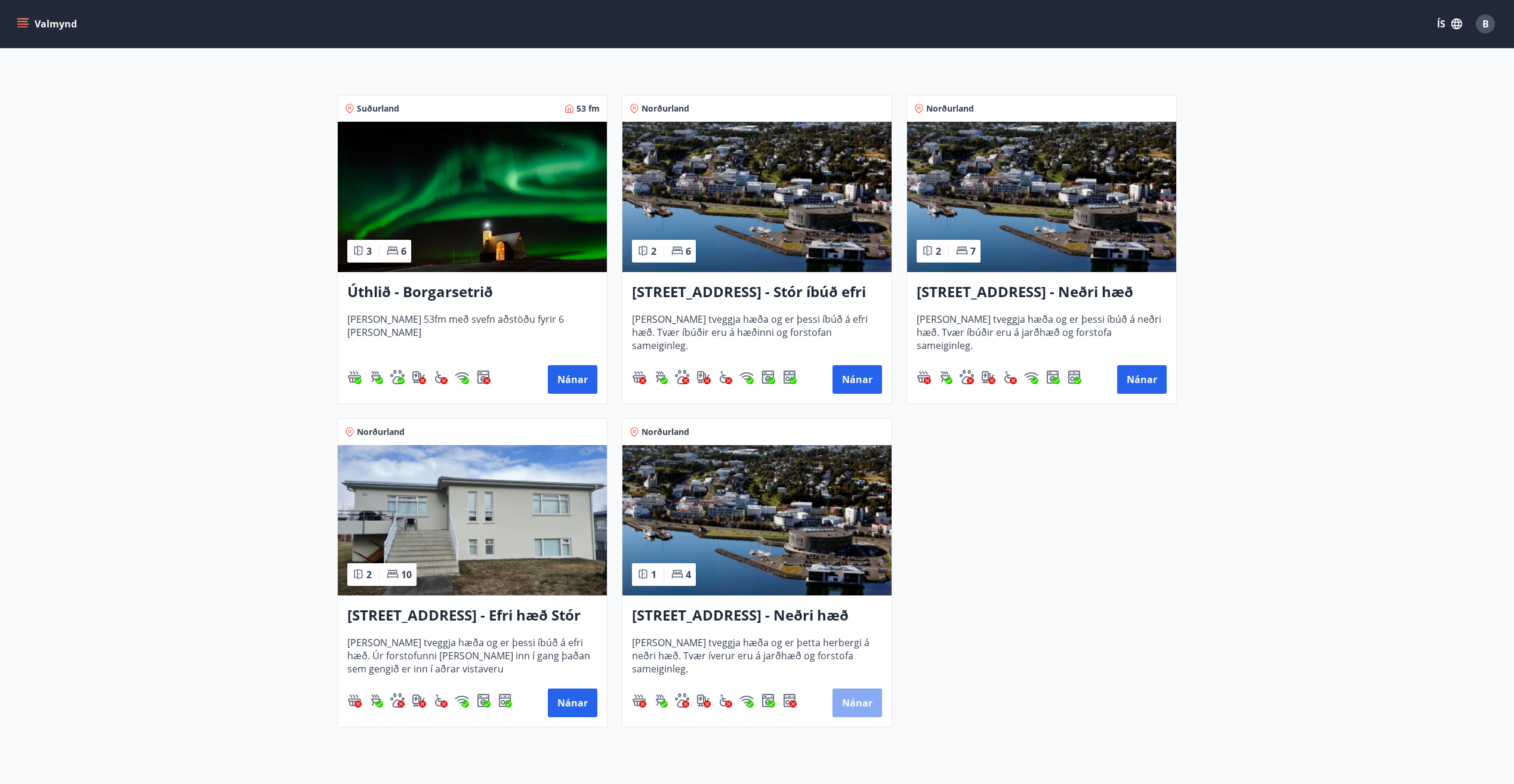
click at [867, 697] on button "Nánar" at bounding box center [857, 703] width 50 height 29
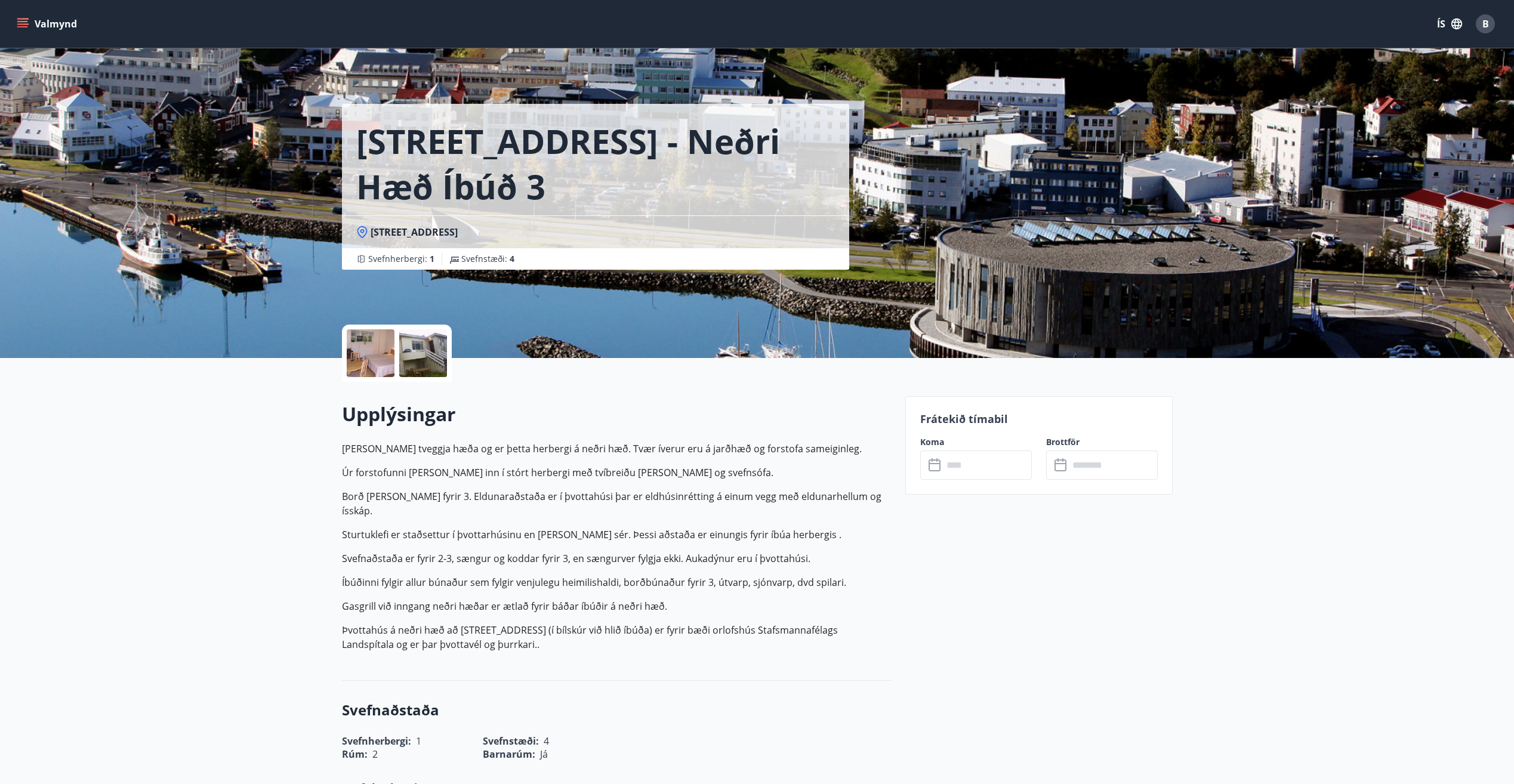
click at [376, 362] on div at bounding box center [371, 353] width 48 height 48
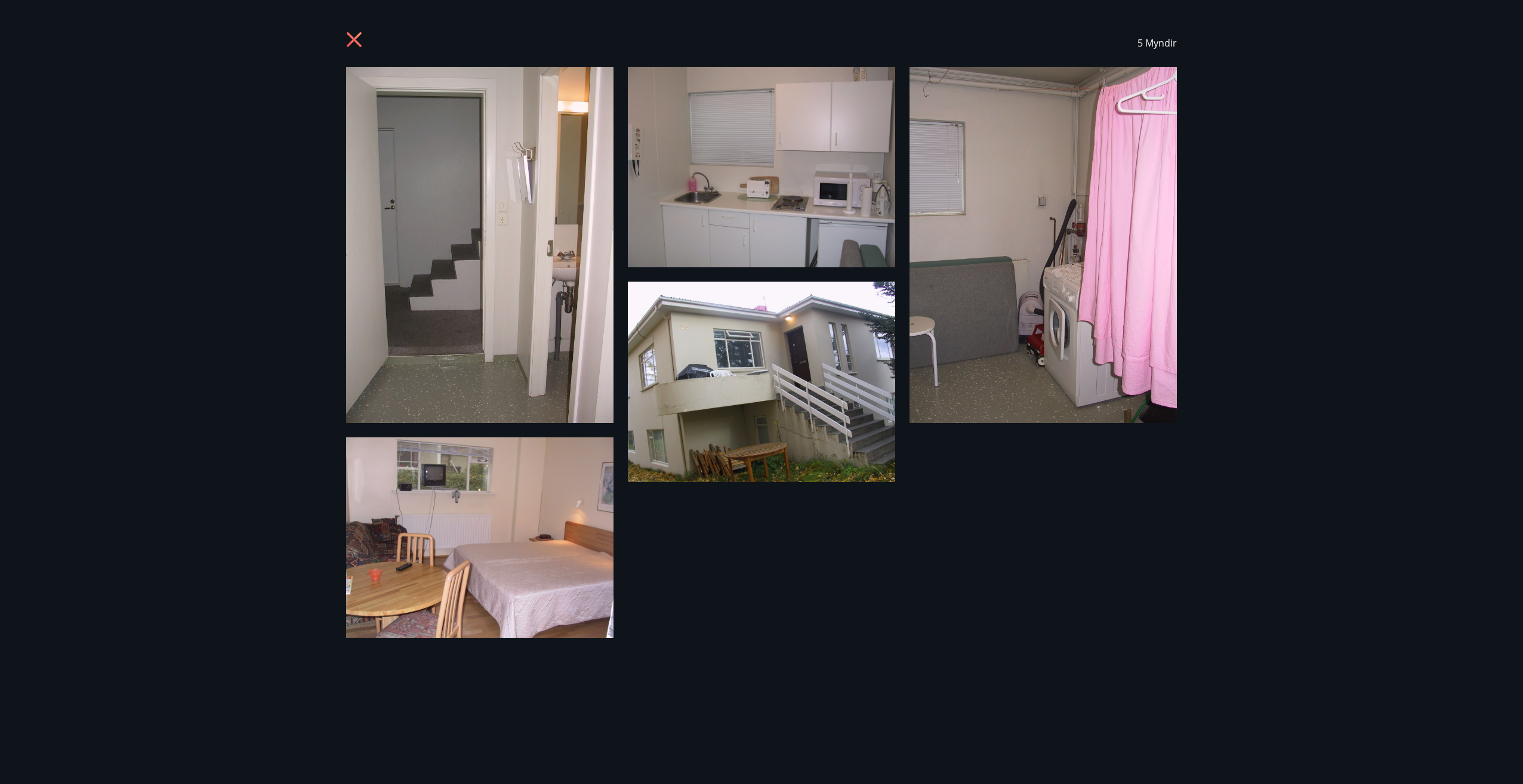
click at [356, 39] on icon at bounding box center [354, 40] width 15 height 15
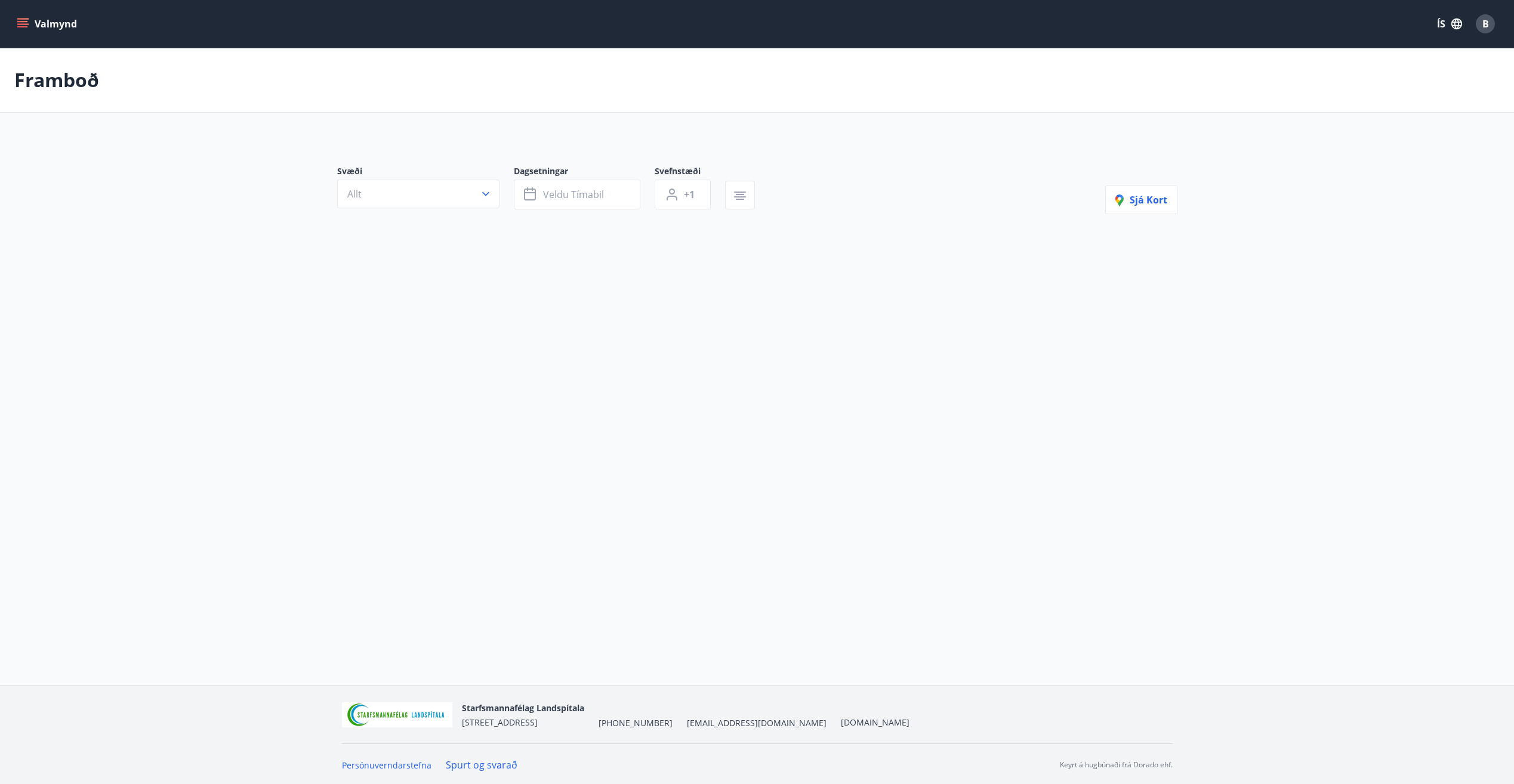
type input "*"
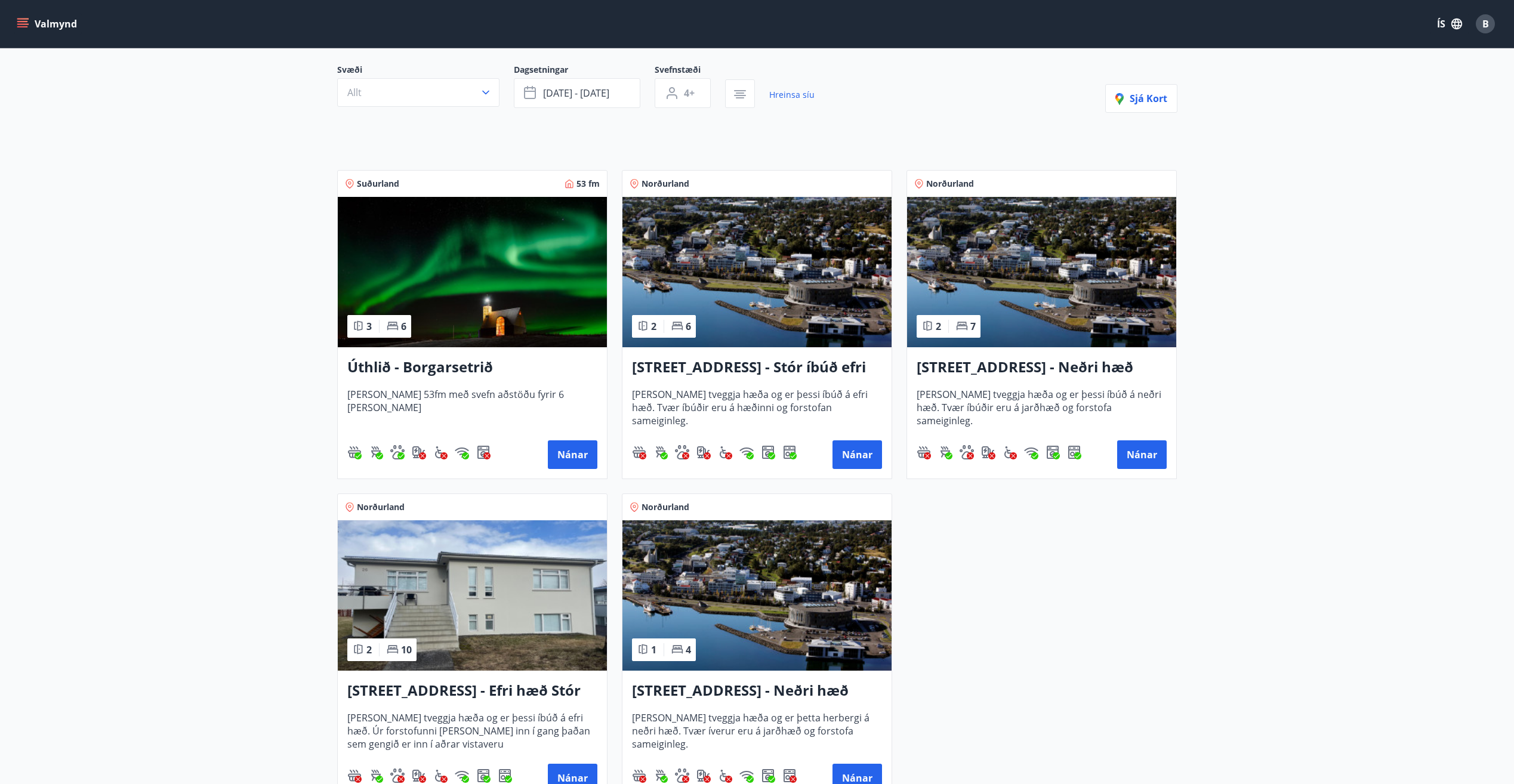
scroll to position [239, 0]
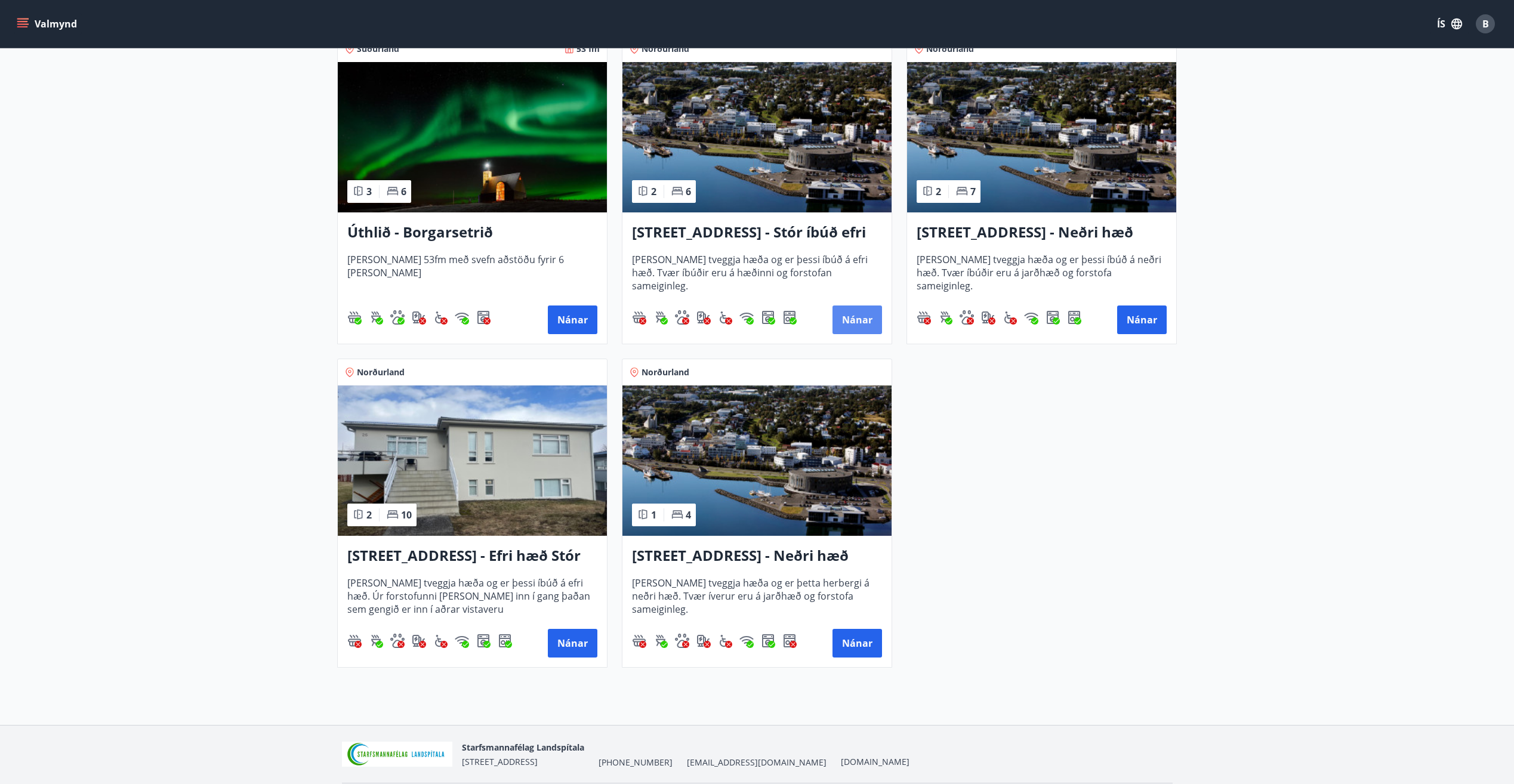
click at [859, 320] on button "Nánar" at bounding box center [857, 320] width 50 height 29
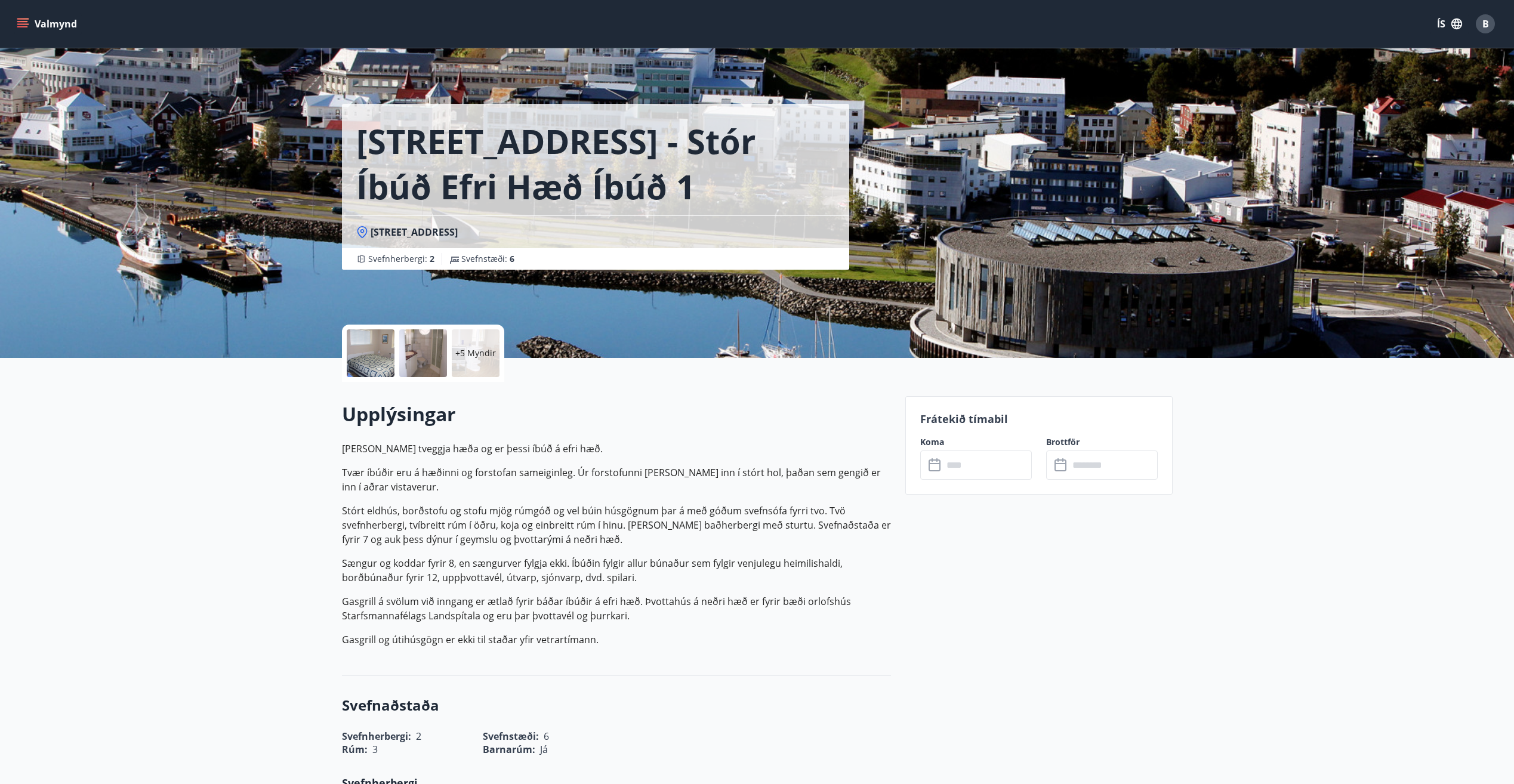
click at [482, 342] on div "+5 Myndir" at bounding box center [476, 353] width 48 height 48
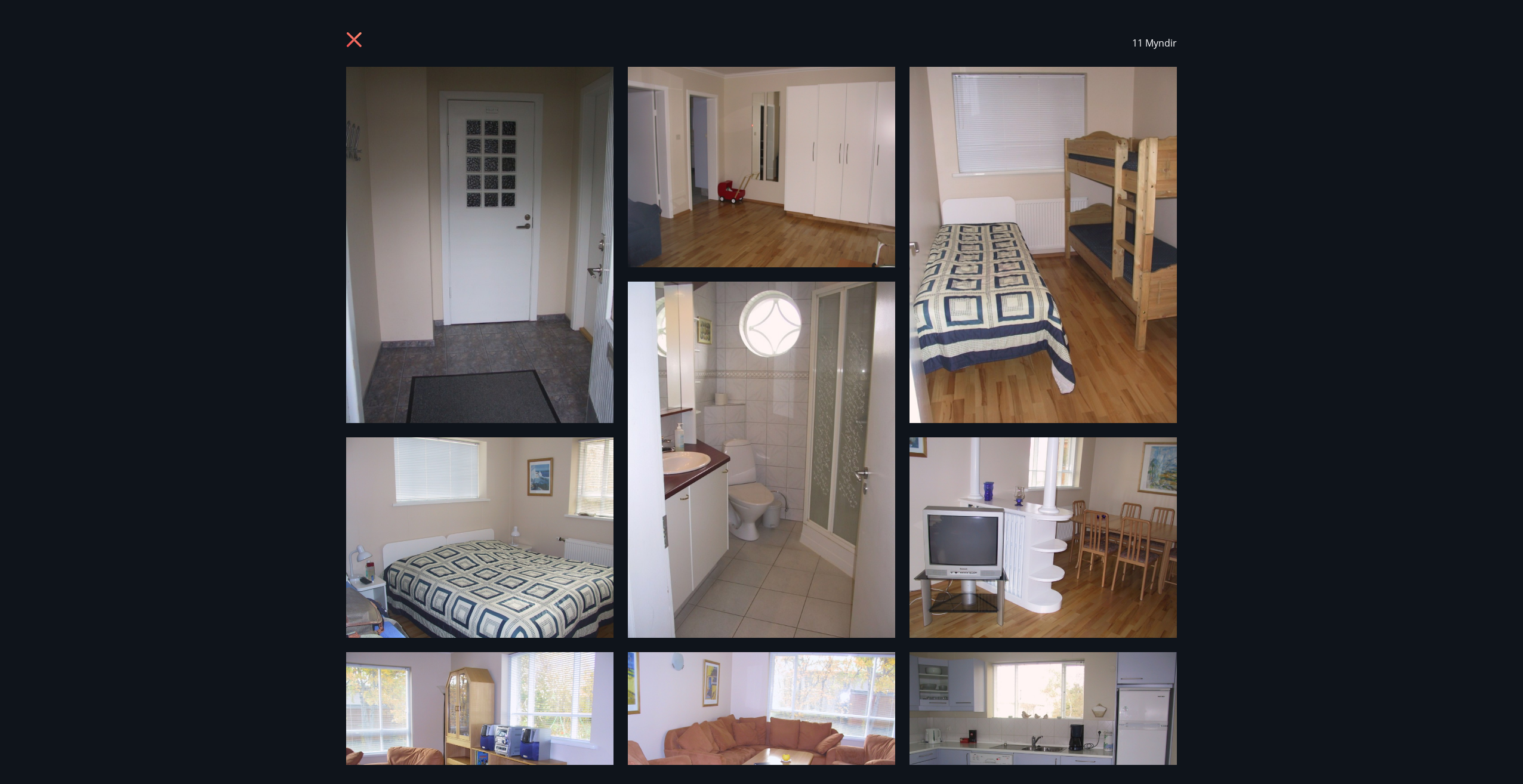
drag, startPoint x: 357, startPoint y: 43, endPoint x: 380, endPoint y: 59, distance: 28.0
click at [357, 43] on icon at bounding box center [354, 40] width 15 height 15
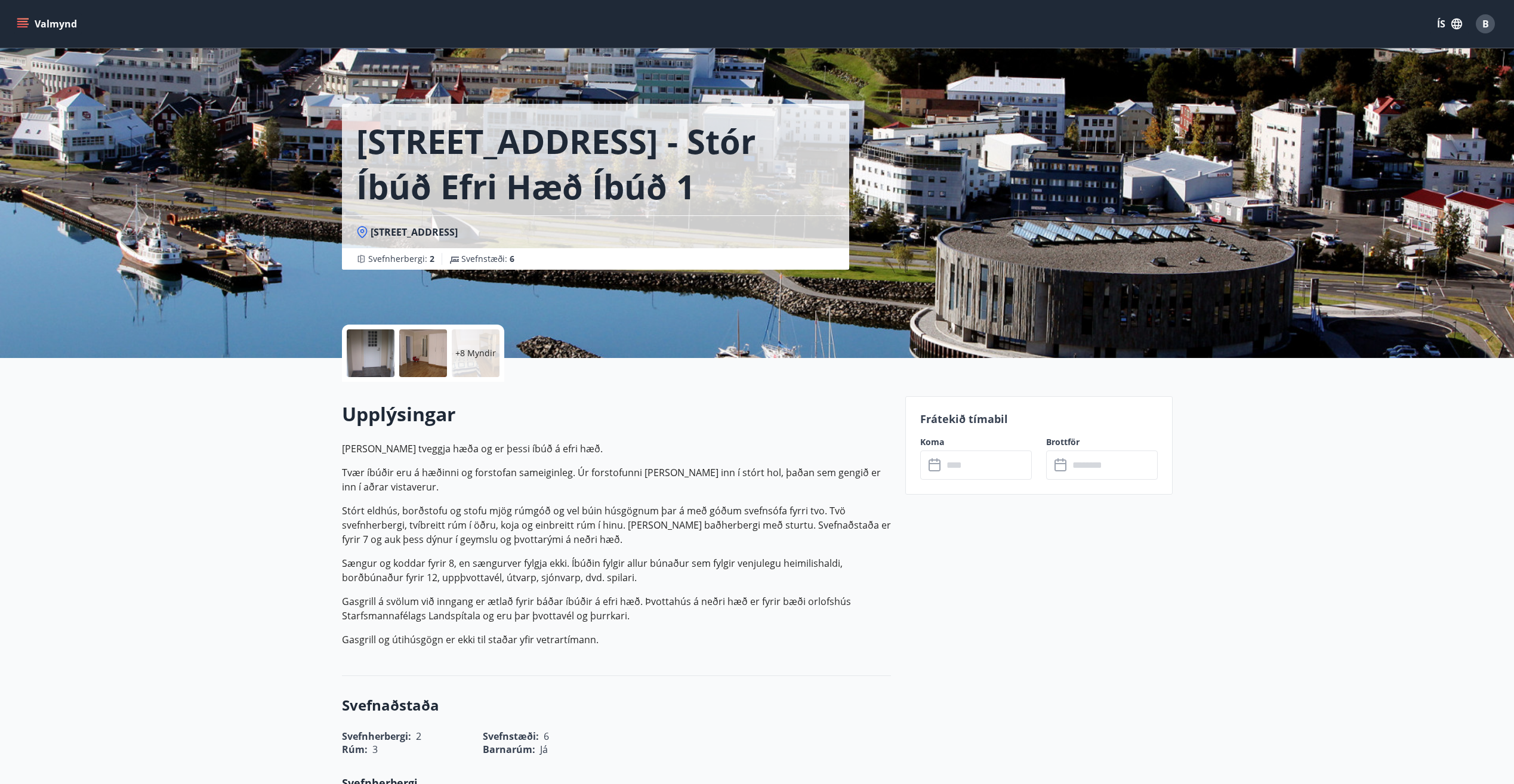
click at [983, 464] on input "text" at bounding box center [987, 465] width 89 height 29
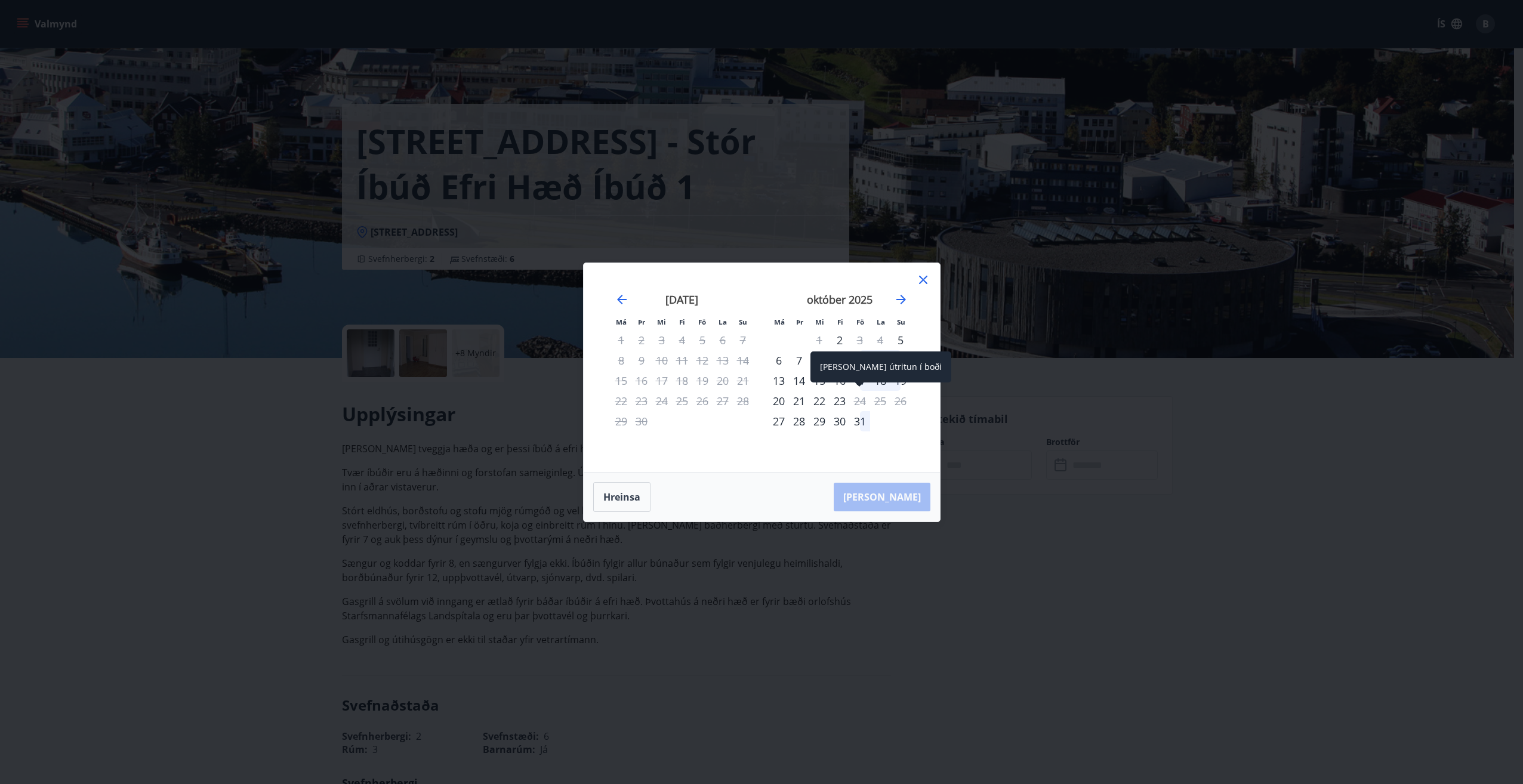
click at [861, 398] on div "24" at bounding box center [860, 401] width 20 height 20
click at [930, 279] on icon at bounding box center [923, 280] width 14 height 14
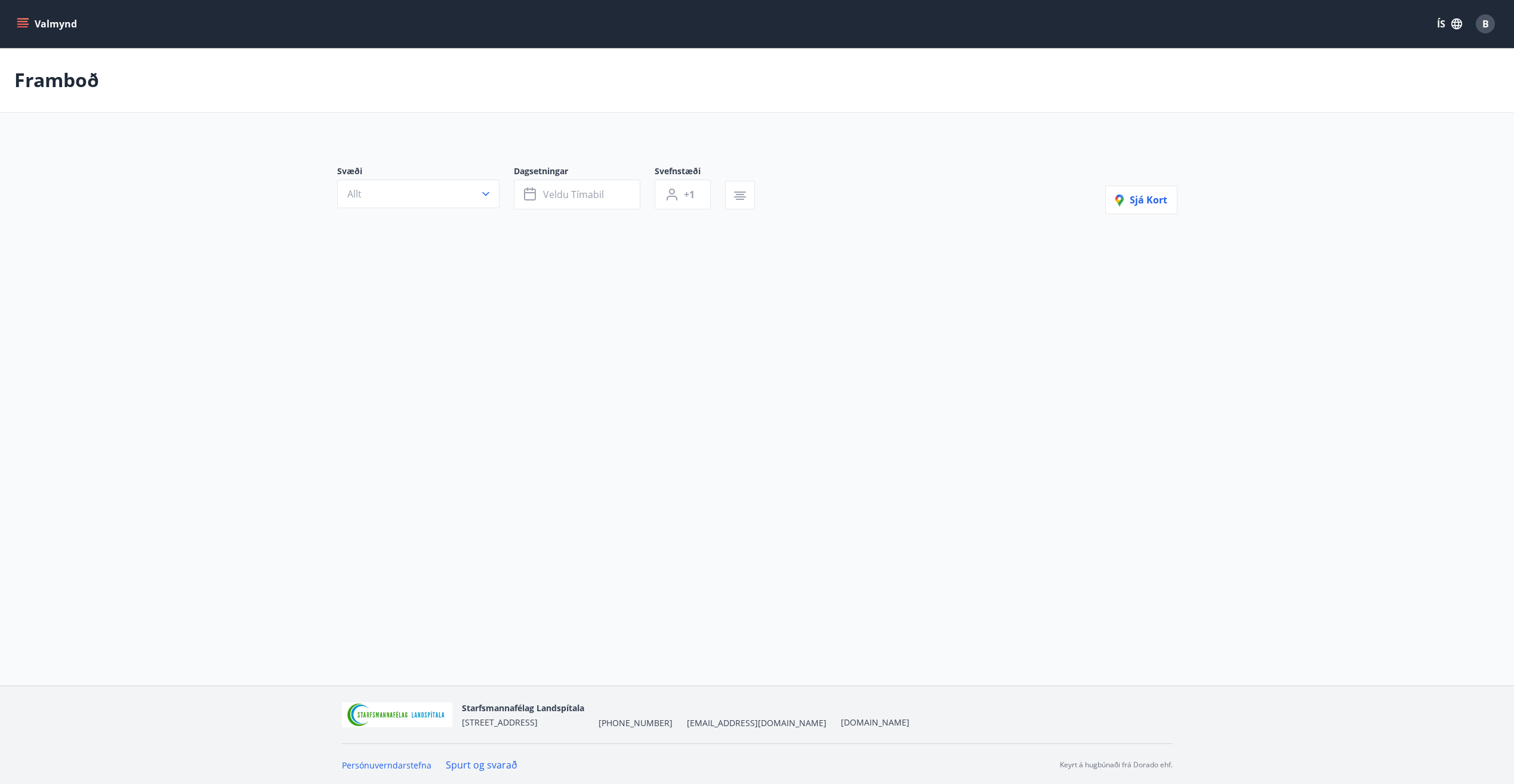
type input "*"
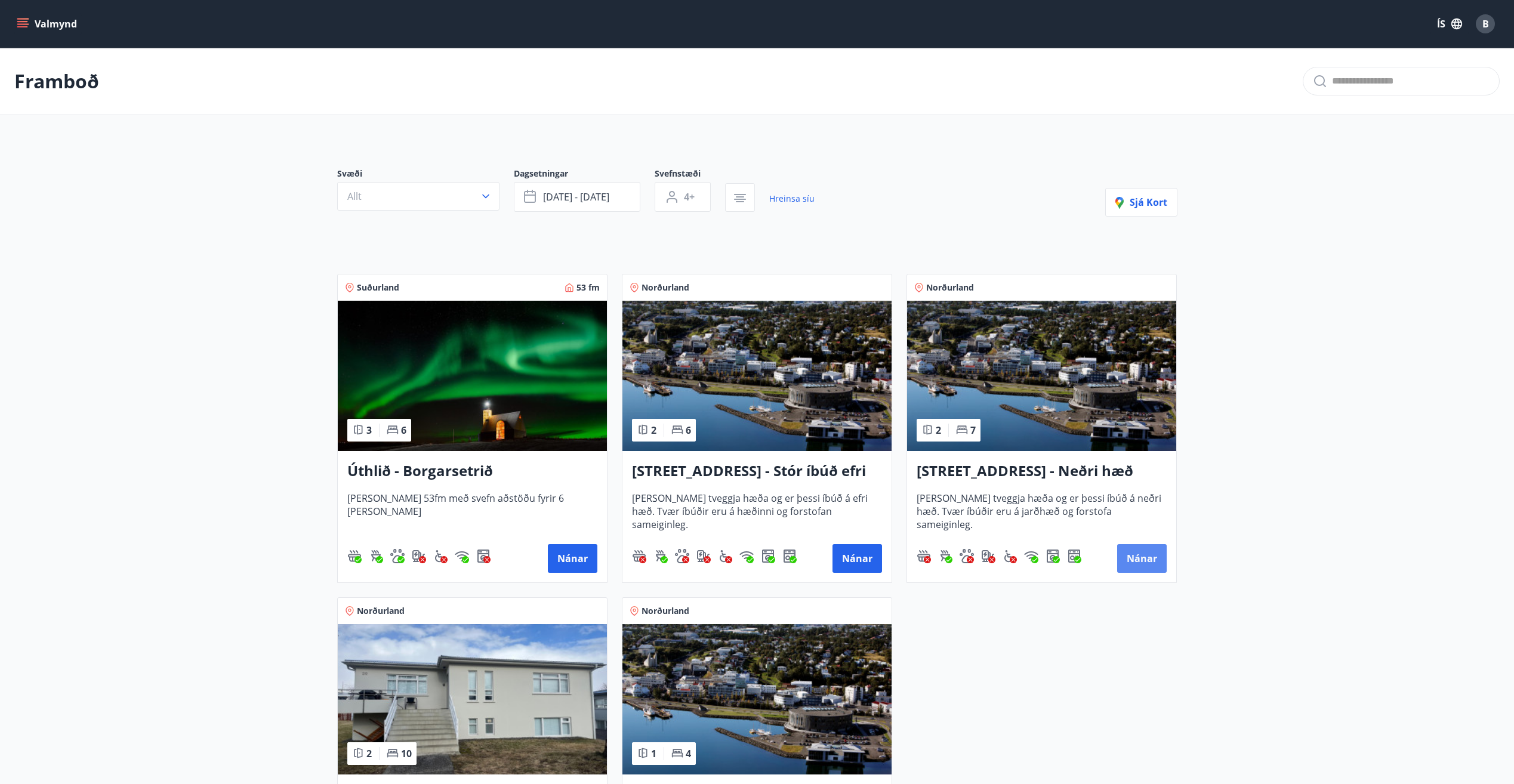
click at [1147, 551] on button "Nánar" at bounding box center [1141, 558] width 50 height 29
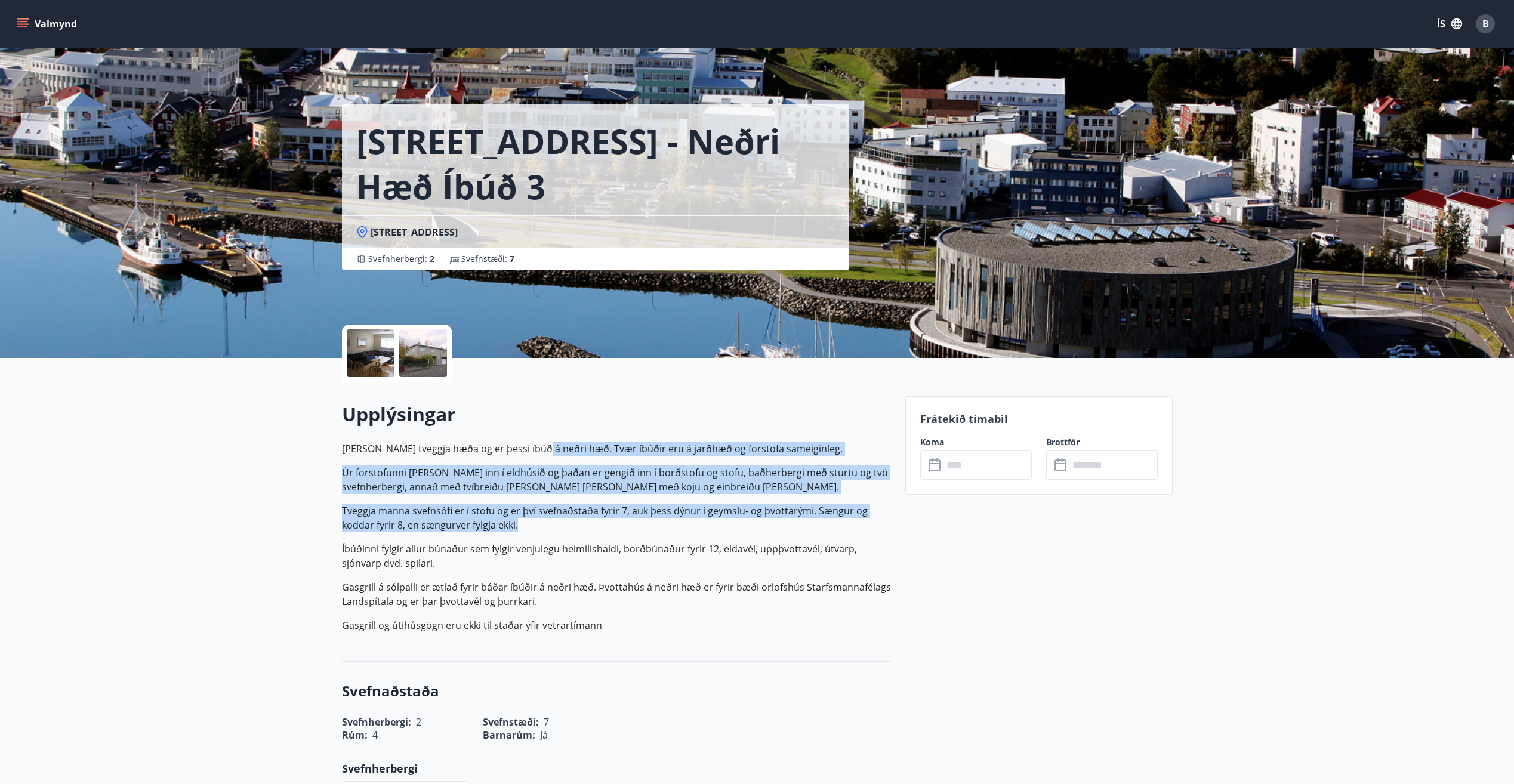
drag, startPoint x: 538, startPoint y: 450, endPoint x: 545, endPoint y: 522, distance: 72.3
click at [545, 522] on p "Húsið er tveggja hæða og er þessi íbúð á neðri hæð. Tvær íbúðir eru á jarðhæð o…" at bounding box center [616, 537] width 549 height 191
click at [545, 523] on p "Tveggja manna svefnsófi er í stofu og er því svefnaðstaða fyrir 7, auk þess dýn…" at bounding box center [616, 518] width 549 height 29
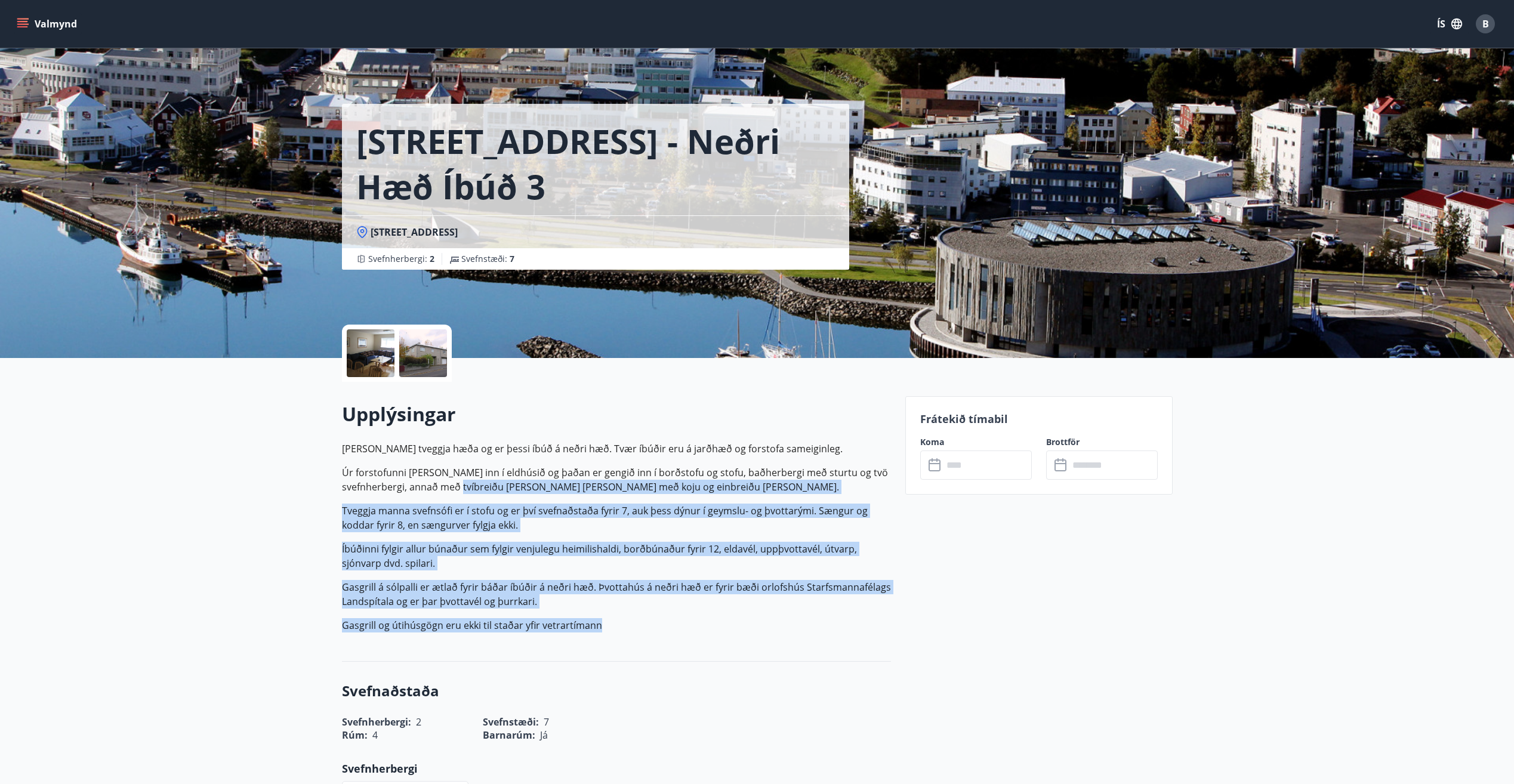
drag, startPoint x: 483, startPoint y: 480, endPoint x: 632, endPoint y: 625, distance: 207.9
click at [632, 625] on p "Húsið er tveggja hæða og er þessi íbúð á neðri hæð. Tvær íbúðir eru á jarðhæð o…" at bounding box center [616, 537] width 549 height 191
click at [631, 623] on p "Gasgrill og útihúsgögn eru ekki til staðar yfir vetrartímann" at bounding box center [616, 626] width 549 height 14
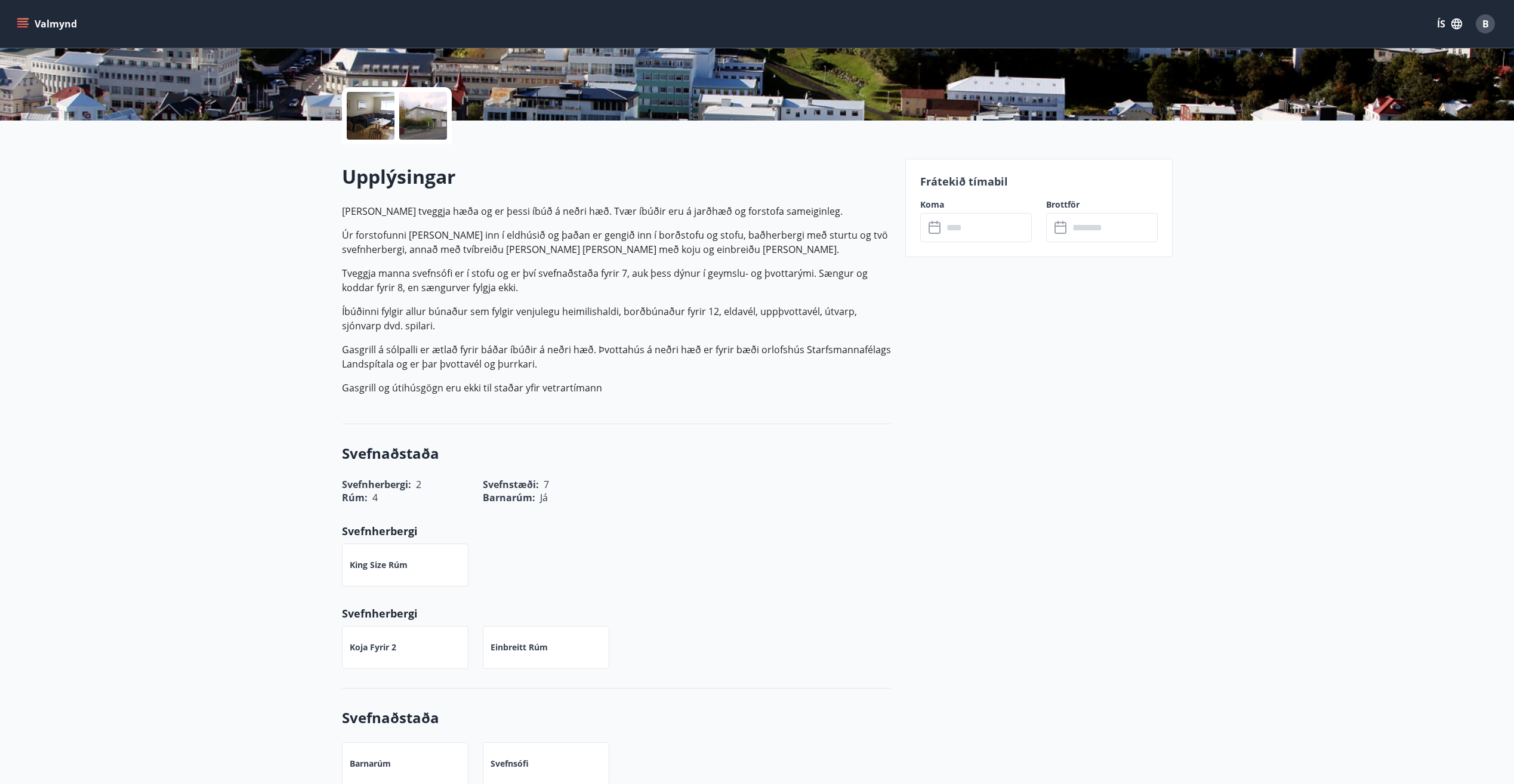
scroll to position [239, 0]
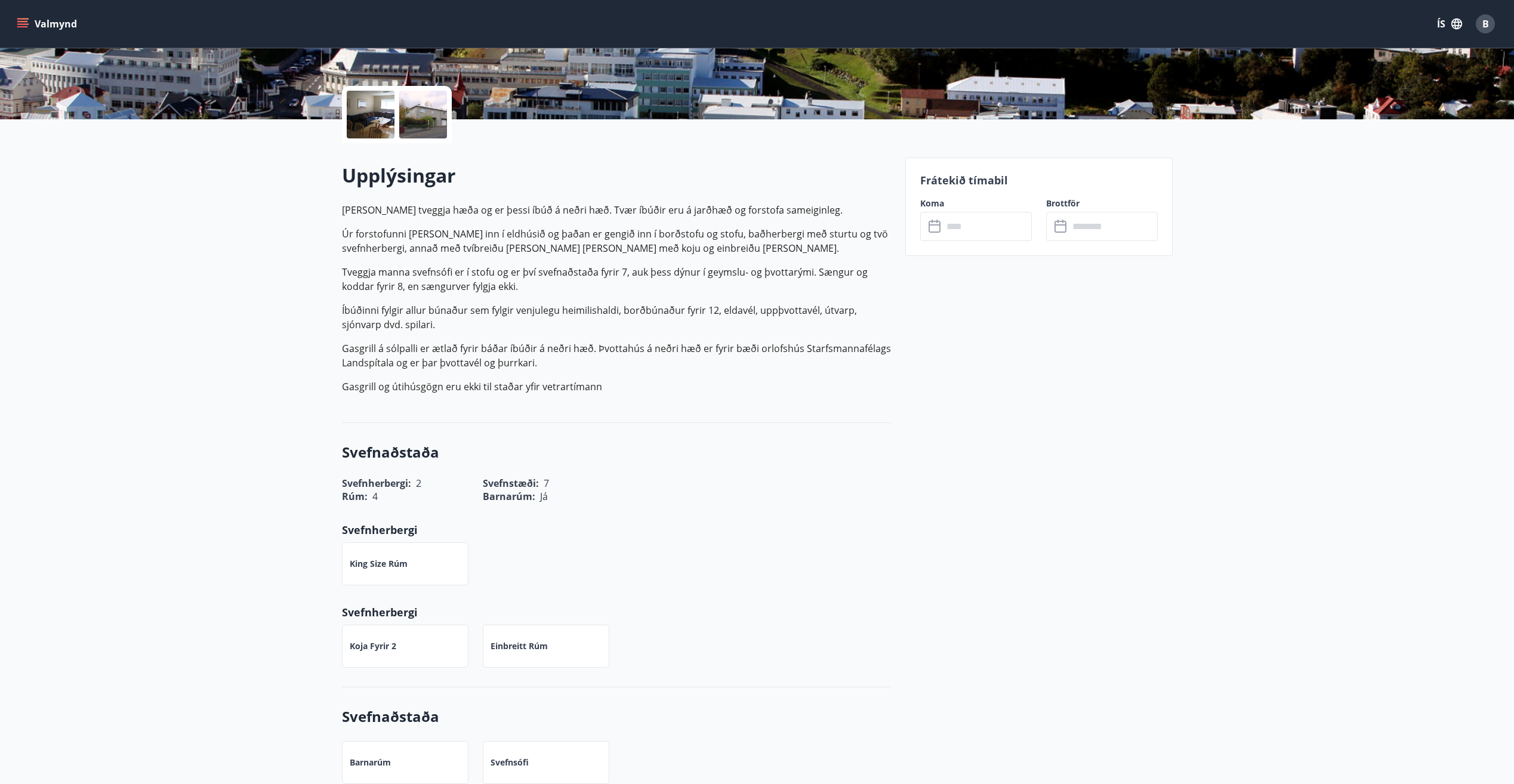
drag, startPoint x: 392, startPoint y: 489, endPoint x: 425, endPoint y: 489, distance: 33.0
click at [425, 489] on div "Rúm : 4" at bounding box center [398, 489] width 141 height 28
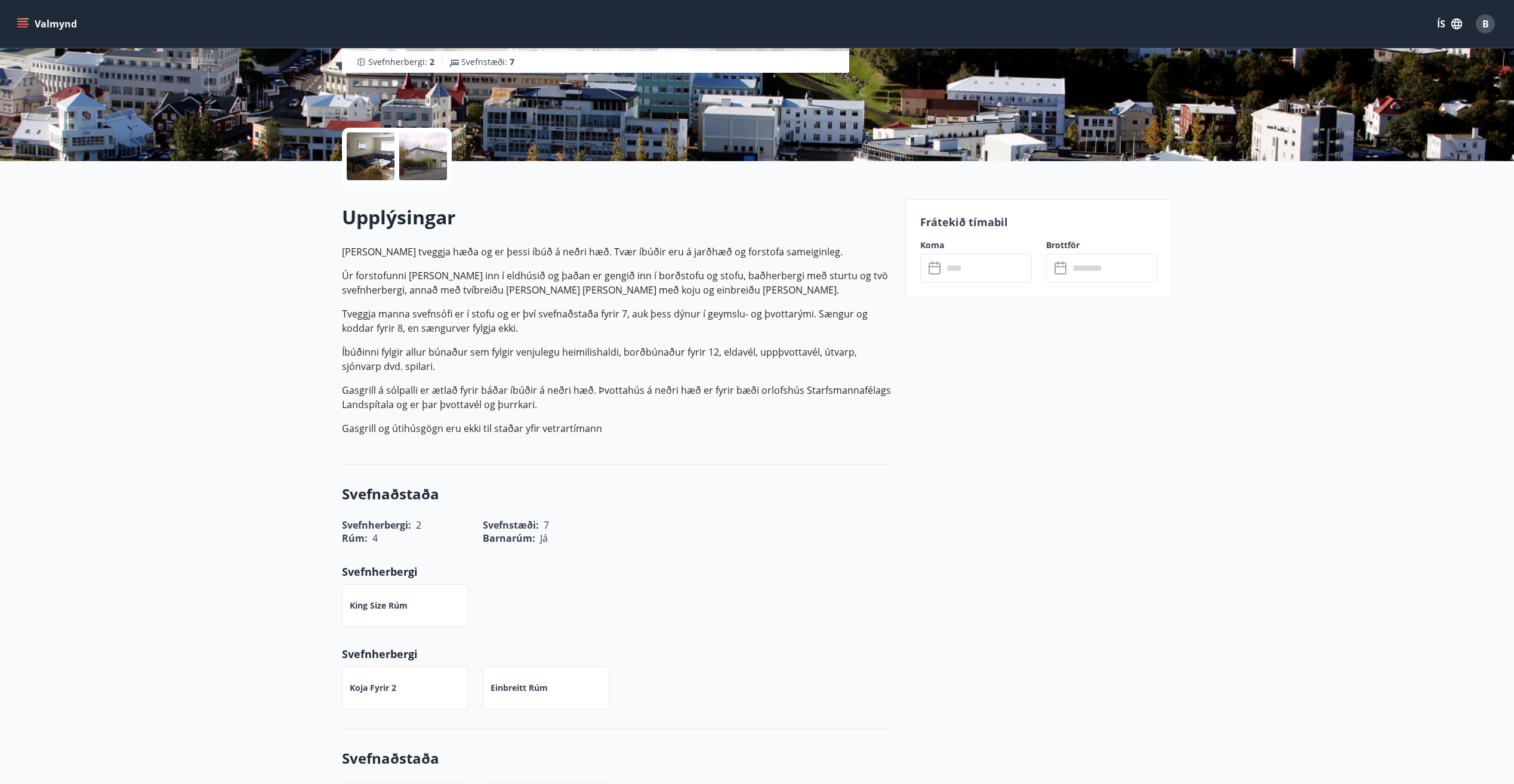
scroll to position [119, 0]
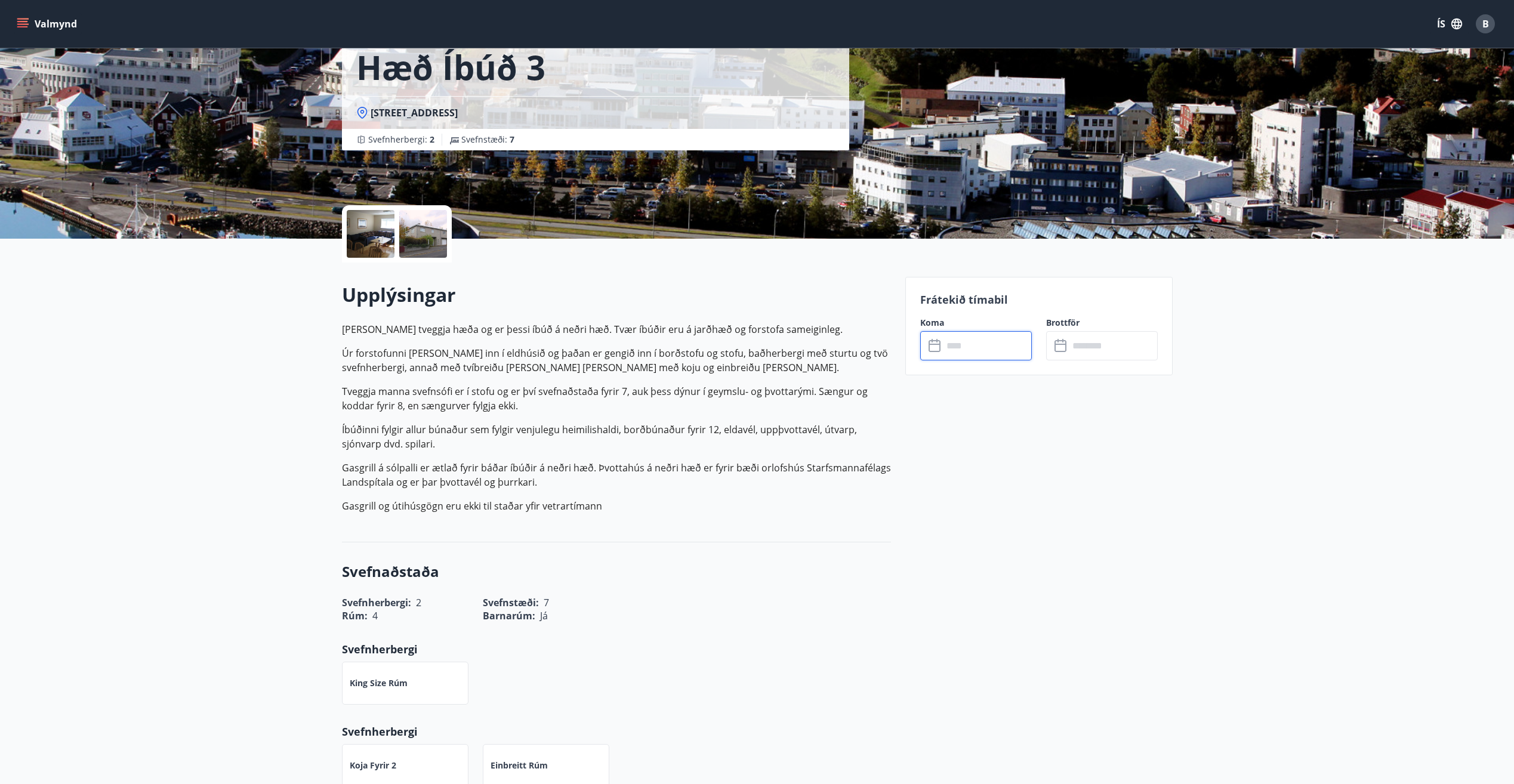
click at [957, 343] on input "text" at bounding box center [987, 346] width 89 height 29
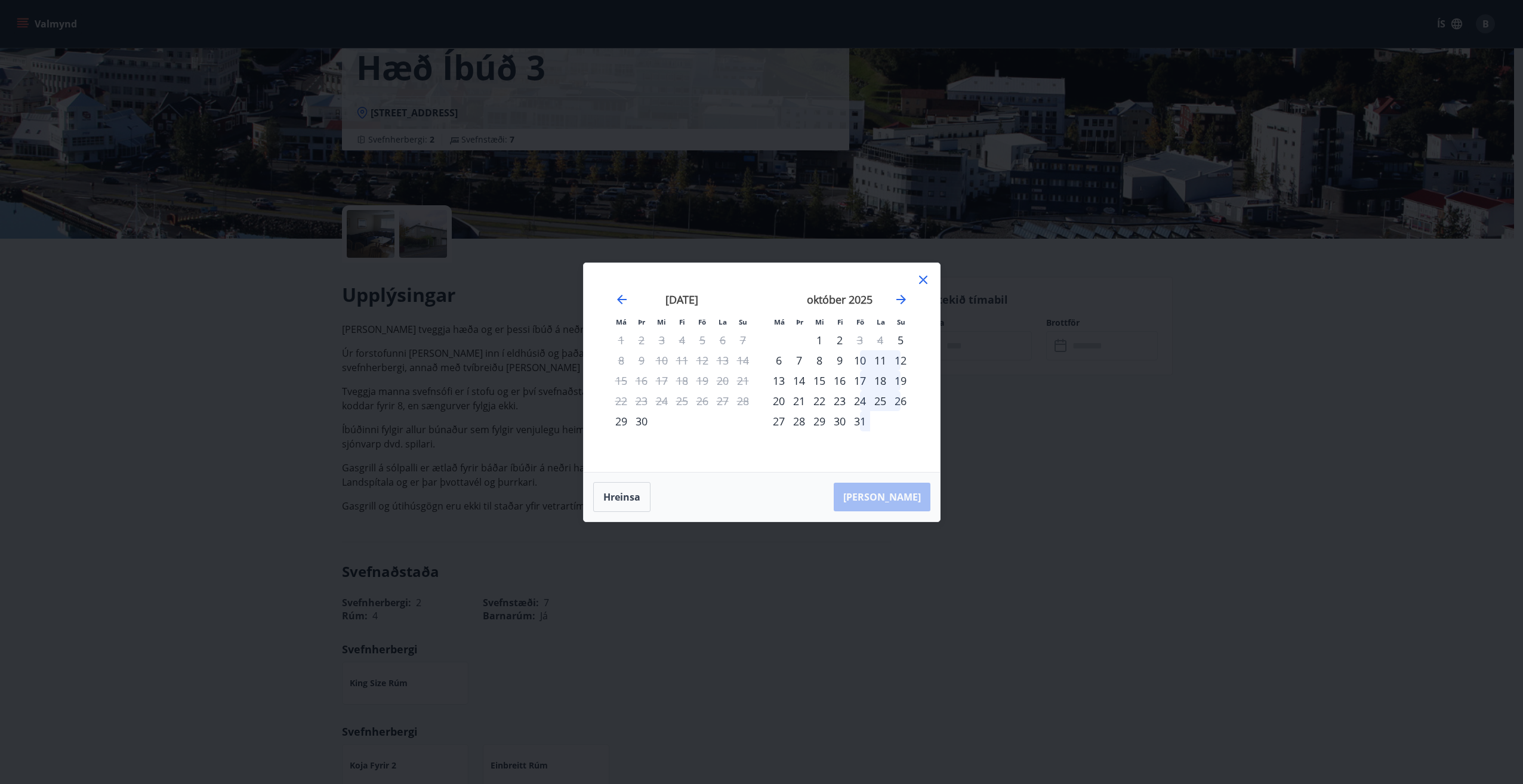
click at [854, 401] on div "24" at bounding box center [860, 401] width 20 height 20
click at [803, 419] on div "28" at bounding box center [799, 421] width 20 height 20
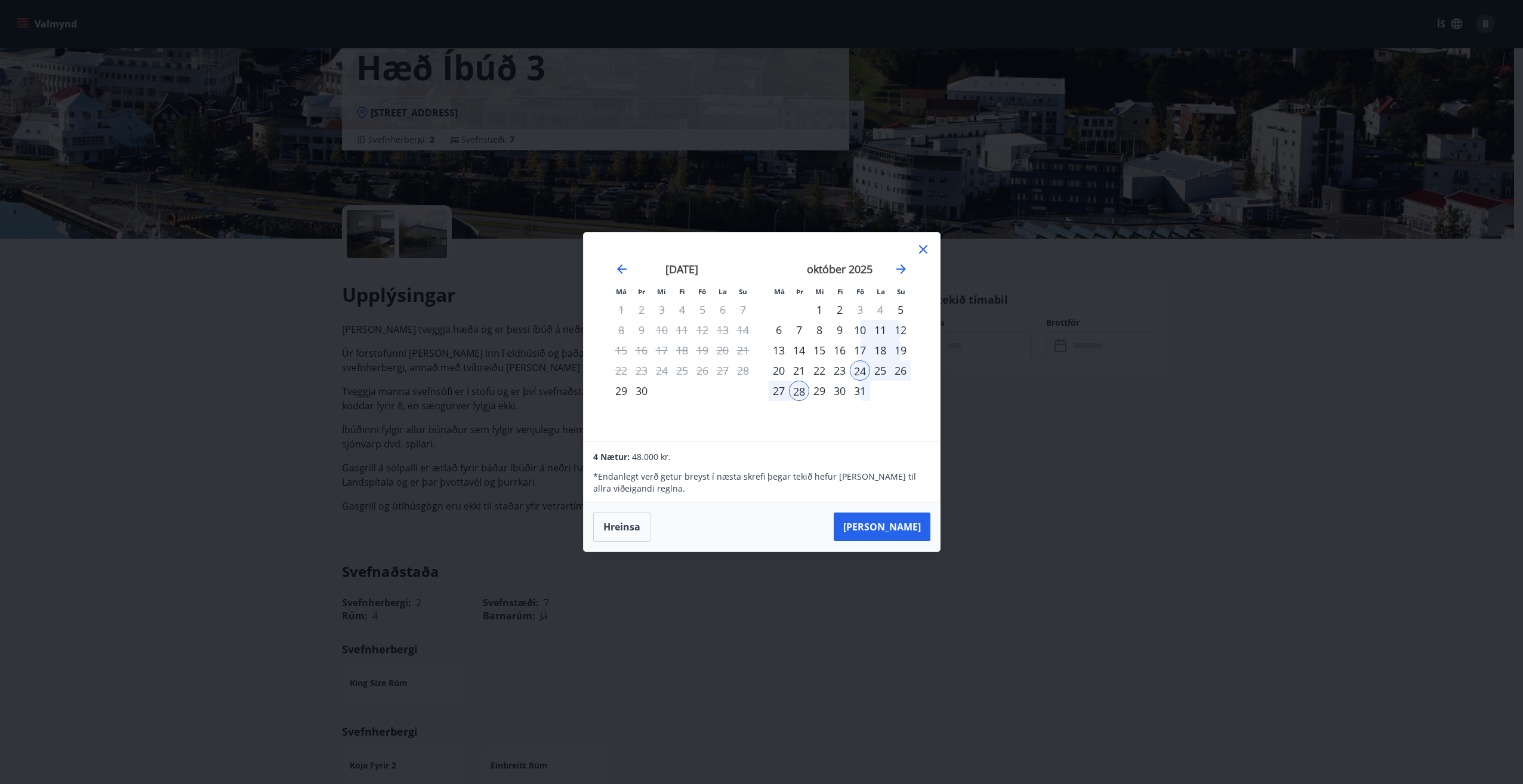
click at [888, 424] on div "október 2025 1 2 3 4 5 6 7 8 9 10 11 12 13 14 15 16 17 18 19 20 21 22 23 24 25 …" at bounding box center [839, 345] width 158 height 196
click at [861, 352] on div "17" at bounding box center [860, 350] width 20 height 20
click at [858, 361] on div "24" at bounding box center [860, 371] width 20 height 20
click at [879, 367] on div "25" at bounding box center [880, 371] width 20 height 20
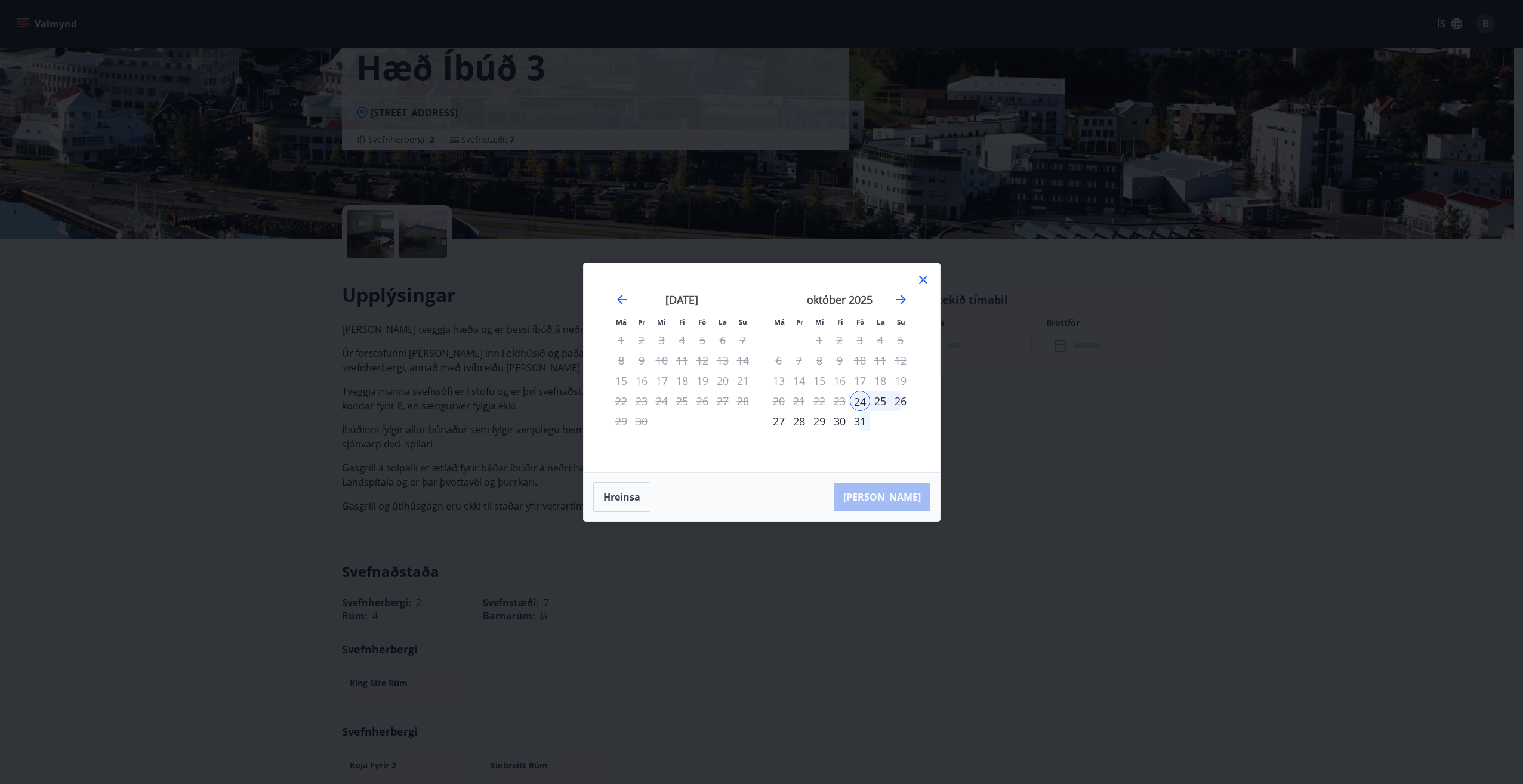
click at [780, 423] on div "27" at bounding box center [779, 421] width 20 height 20
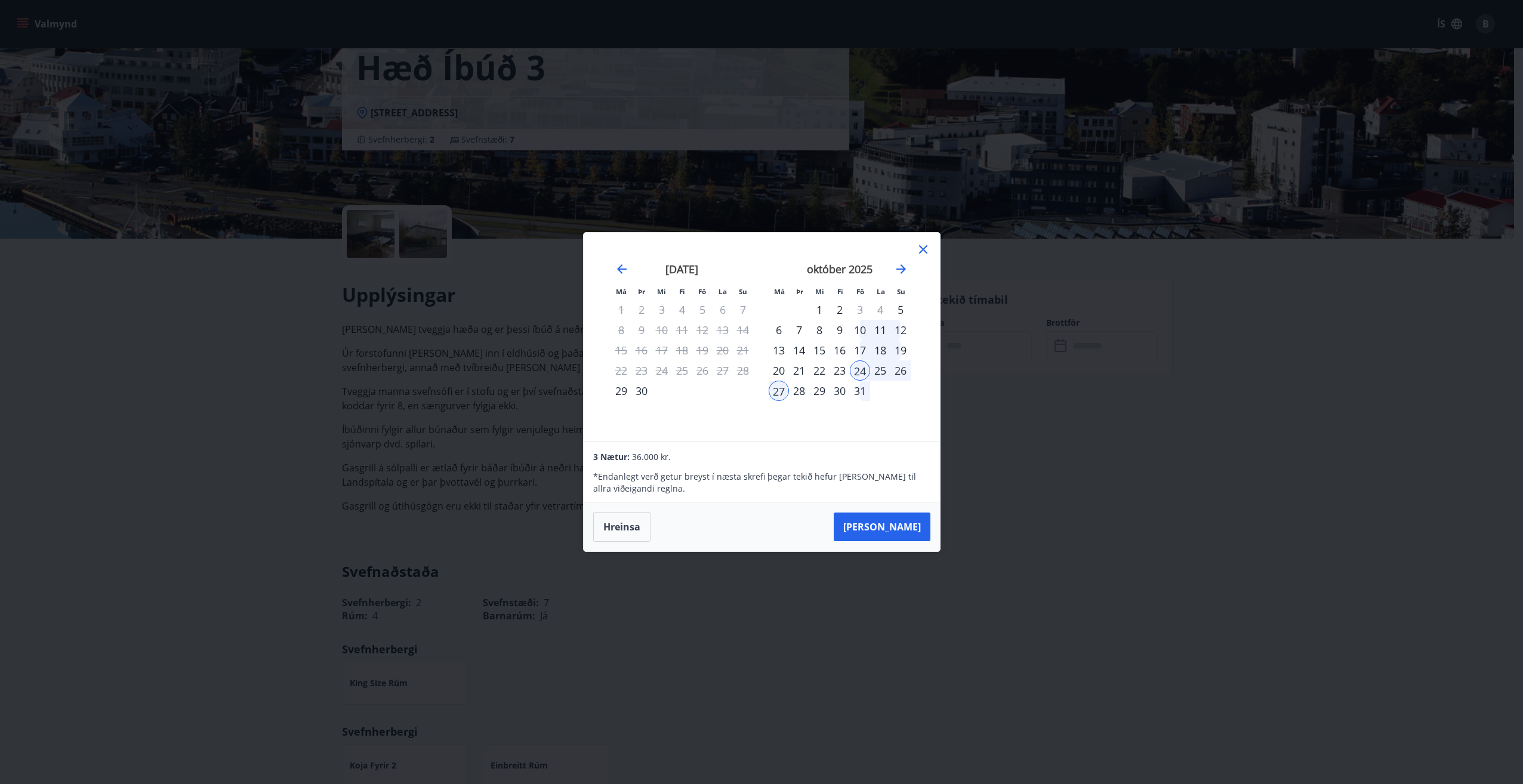
click at [795, 391] on div "28" at bounding box center [799, 391] width 20 height 20
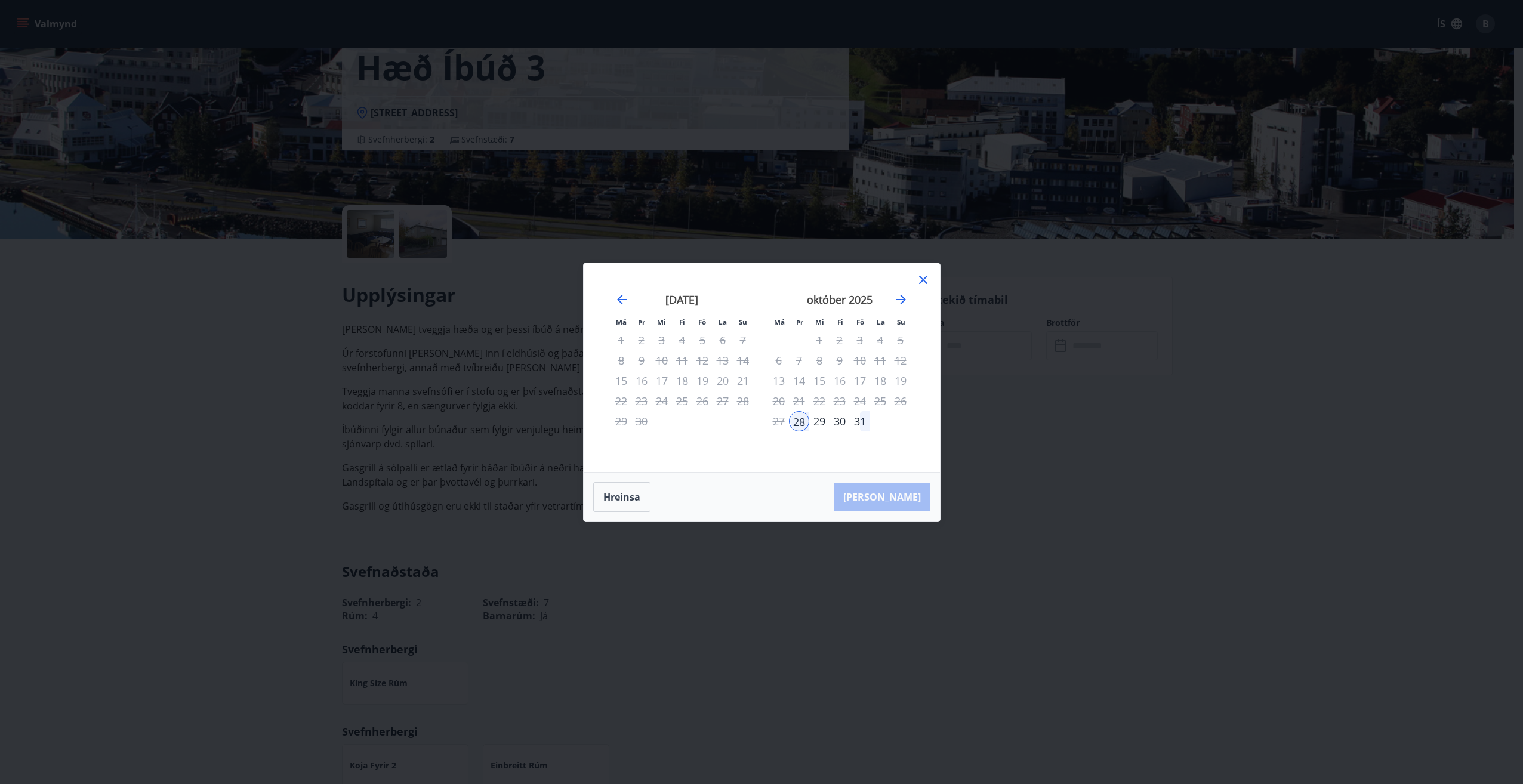
click at [855, 402] on div "24" at bounding box center [860, 401] width 20 height 20
click at [794, 417] on div "28" at bounding box center [799, 421] width 20 height 20
drag, startPoint x: 609, startPoint y: 498, endPoint x: 634, endPoint y: 486, distance: 27.7
click at [612, 495] on button "Hreinsa" at bounding box center [622, 497] width 58 height 30
click at [860, 398] on div "24" at bounding box center [860, 401] width 20 height 20
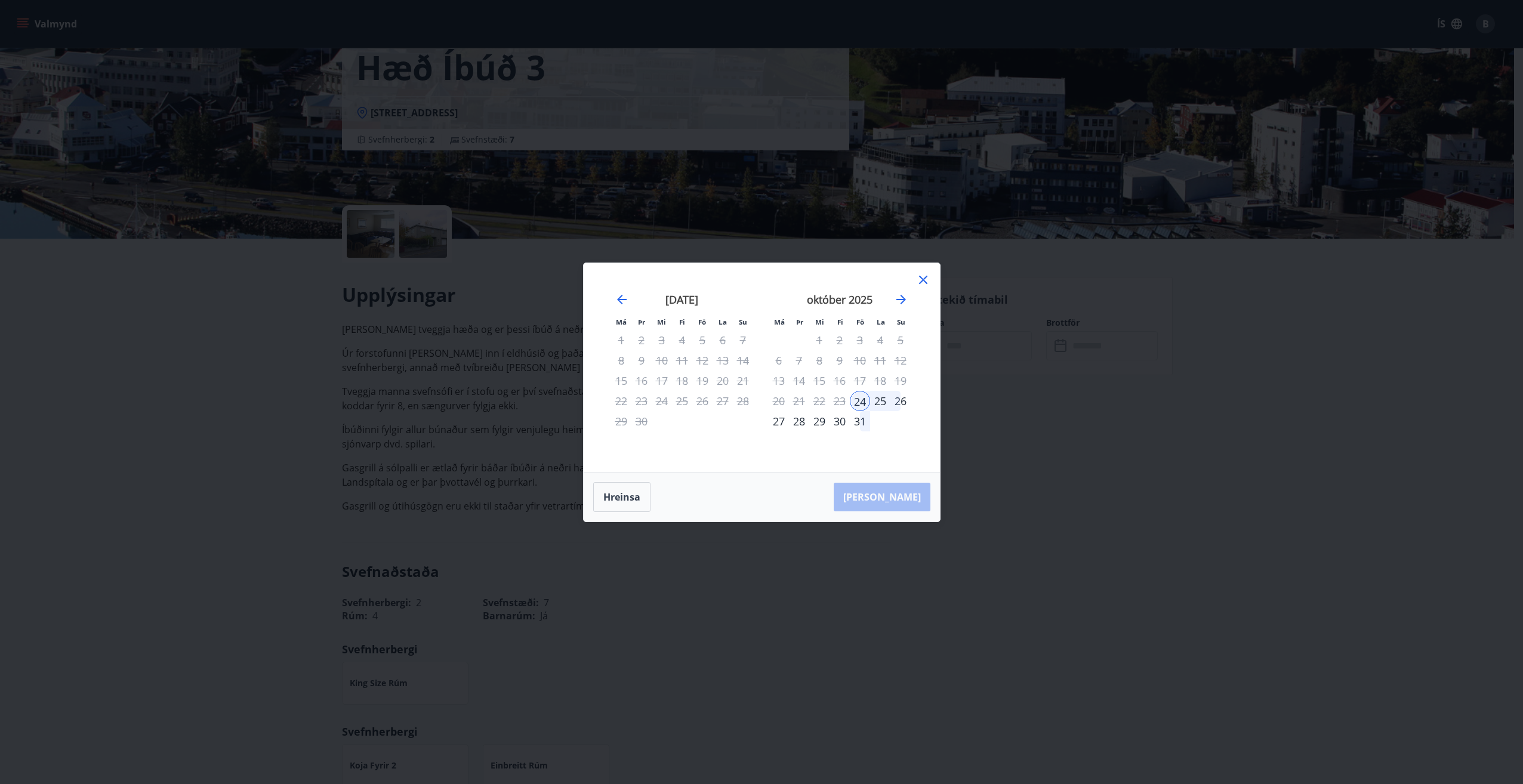
click at [797, 419] on div "28" at bounding box center [799, 421] width 20 height 20
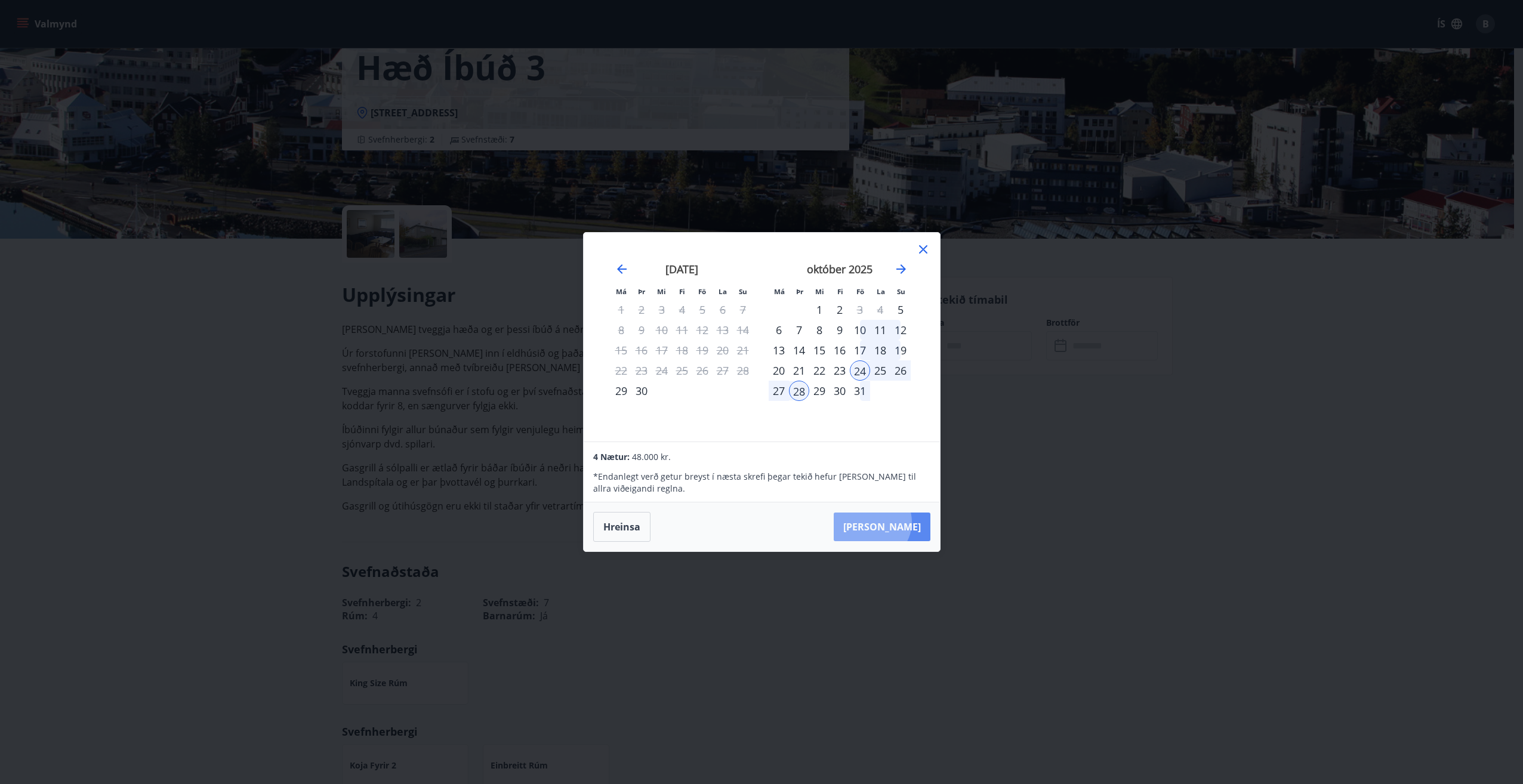
click at [908, 522] on button "Taka Frá" at bounding box center [882, 527] width 97 height 29
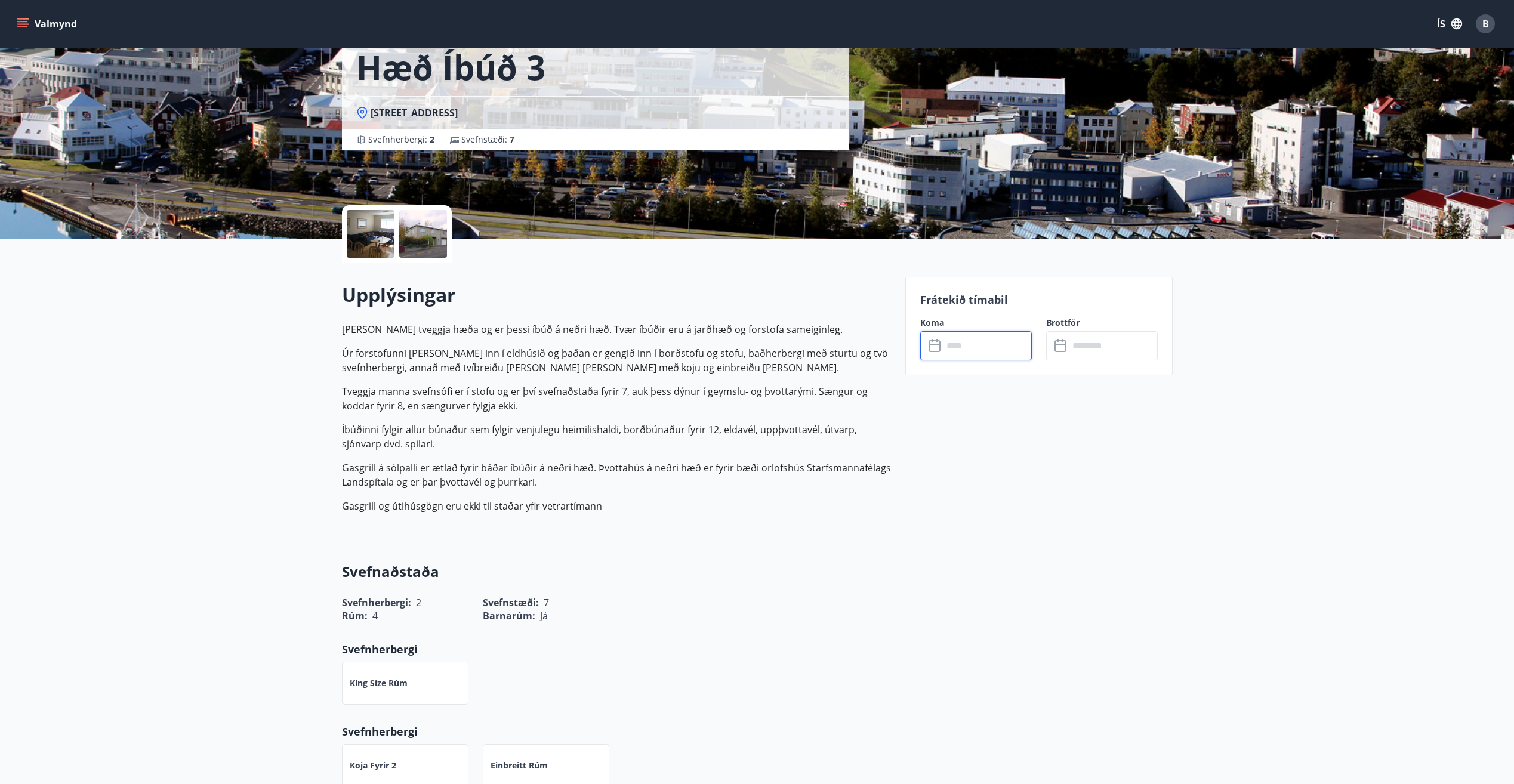
type input "******"
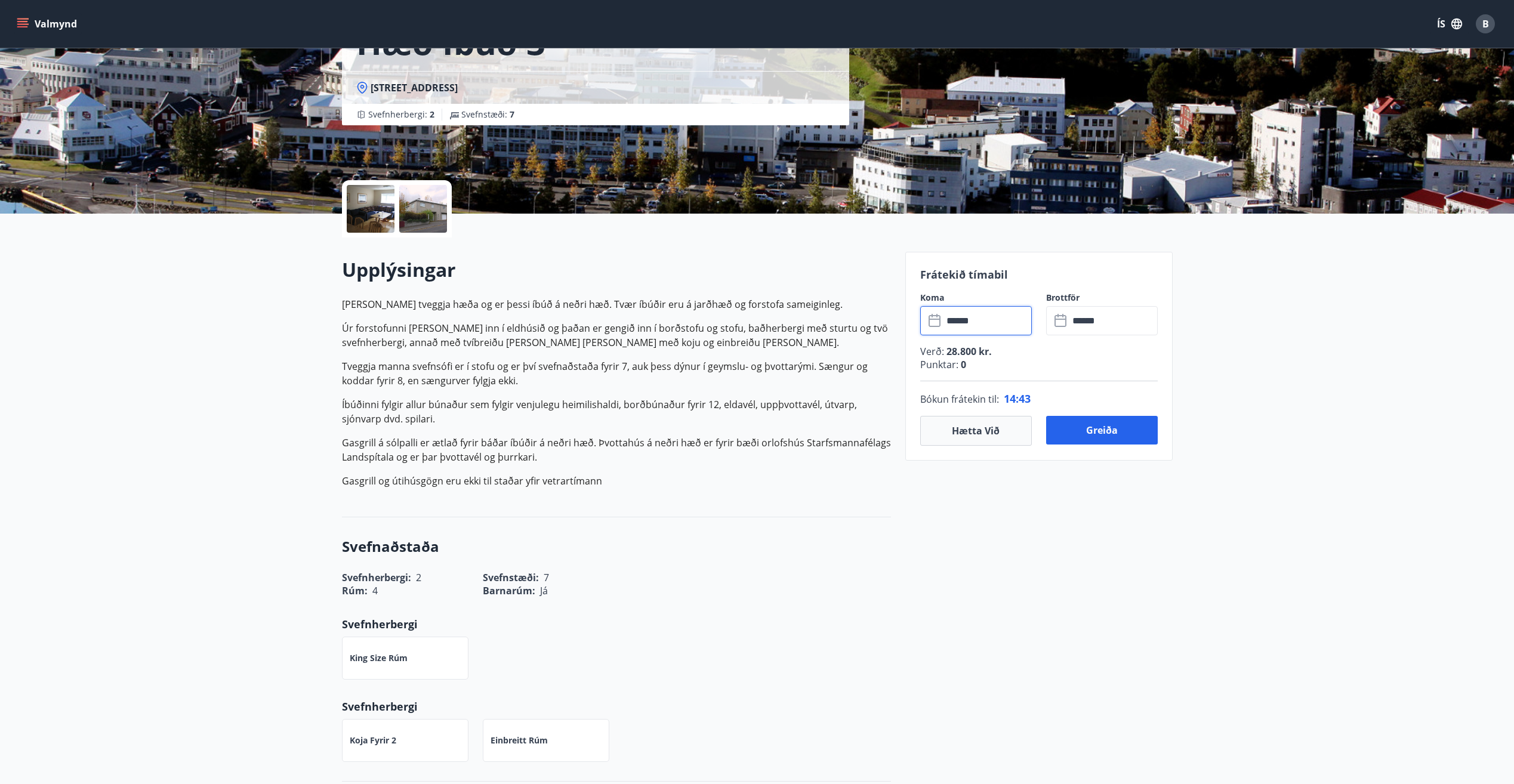
scroll to position [65, 0]
